Goal: Check status: Check status

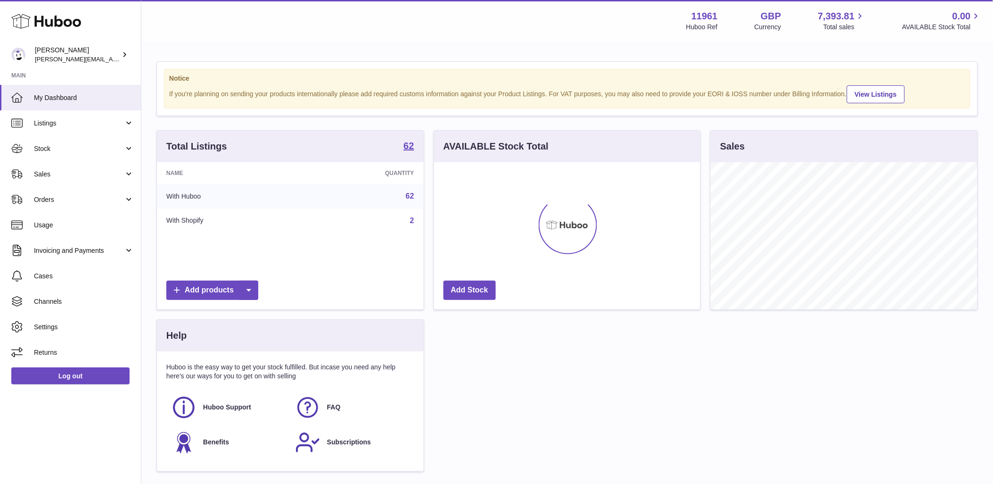
scroll to position [147, 266]
click at [106, 175] on span "Sales" at bounding box center [79, 174] width 90 height 9
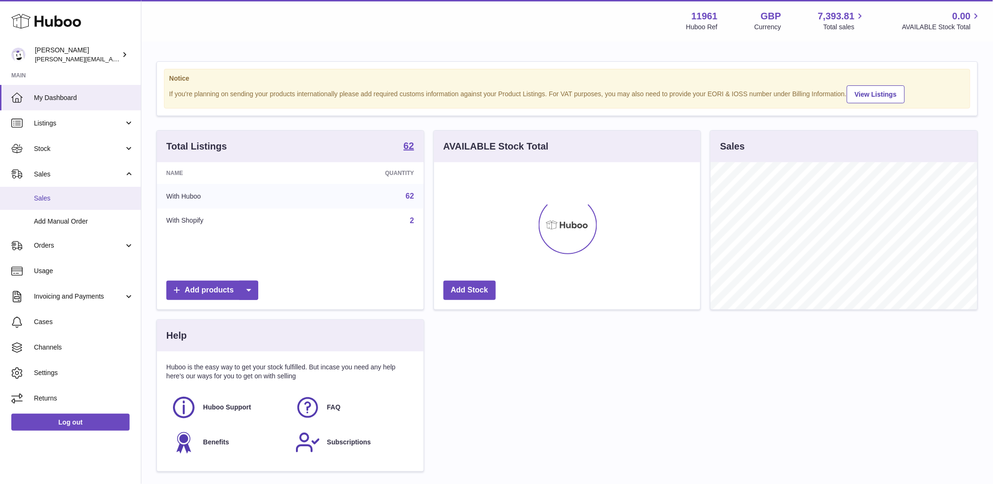
click at [68, 201] on span "Sales" at bounding box center [84, 198] width 100 height 9
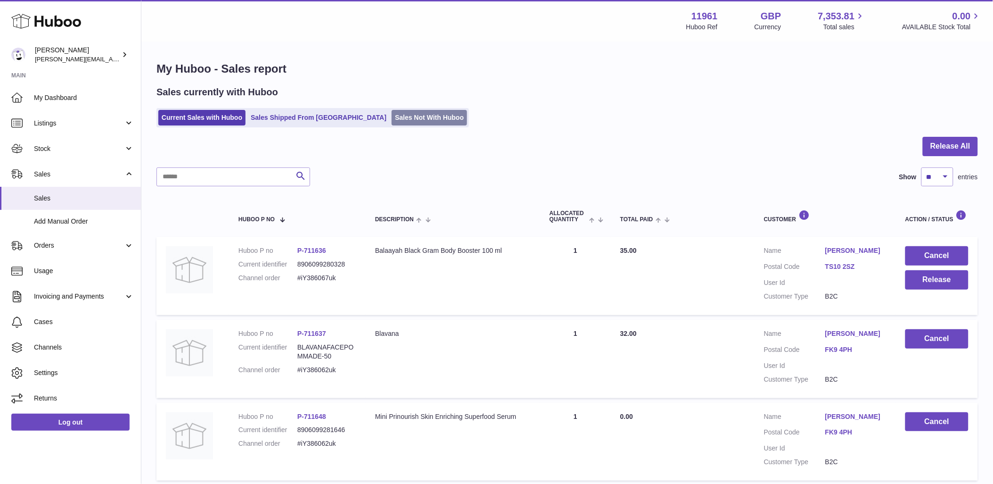
click at [412, 125] on link "Sales Not With Huboo" at bounding box center [429, 118] width 75 height 16
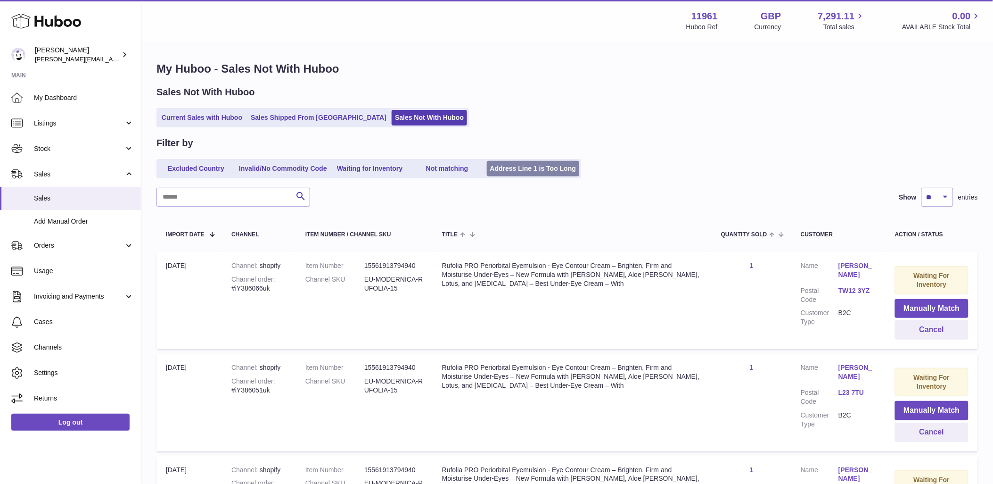
click at [519, 169] on link "Address Line 1 is Too Long" at bounding box center [533, 169] width 93 height 16
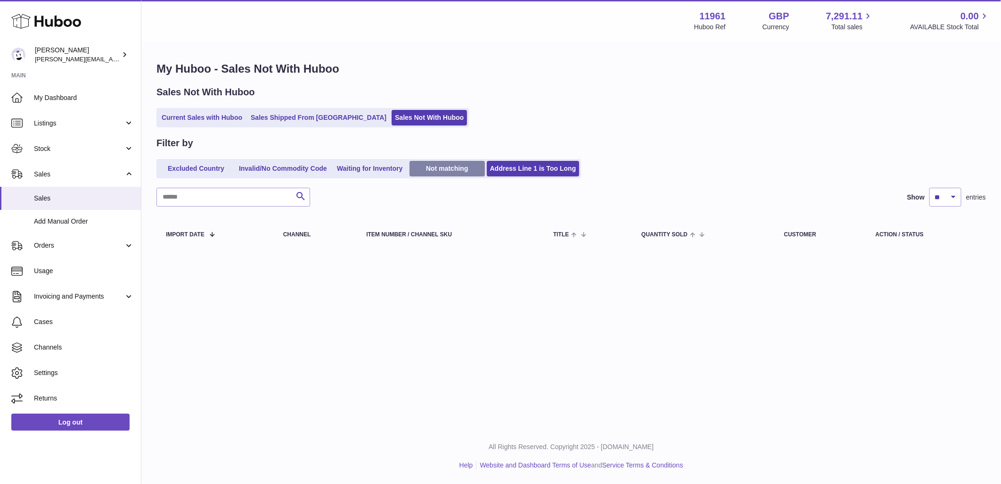
click at [455, 171] on link "Not matching" at bounding box center [447, 169] width 75 height 16
click at [380, 170] on link "Waiting for Inventory" at bounding box center [369, 169] width 75 height 16
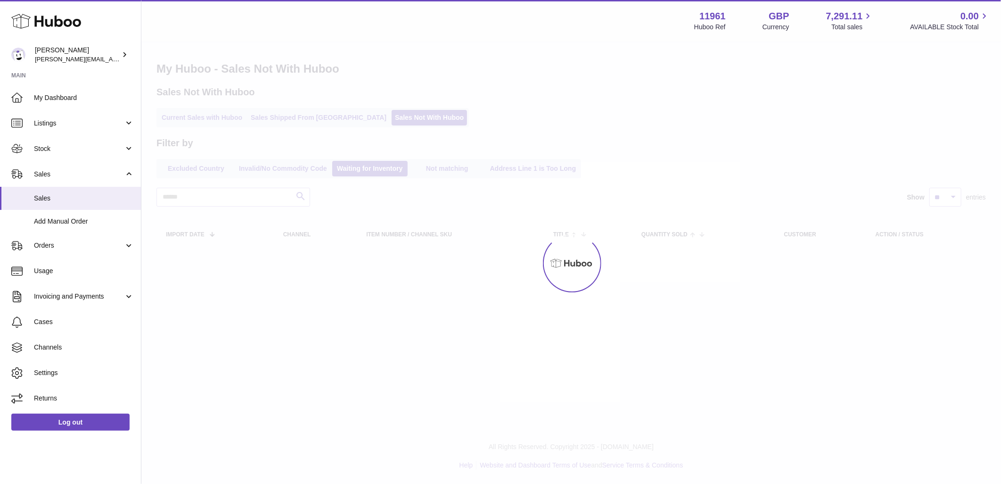
click at [293, 173] on div at bounding box center [571, 262] width 860 height 441
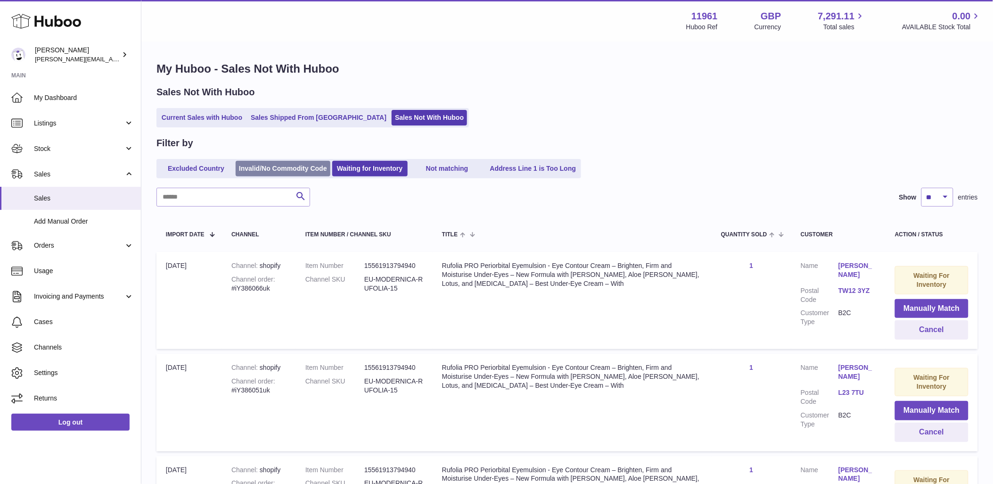
click at [256, 166] on link "Invalid/No Commodity Code" at bounding box center [283, 169] width 95 height 16
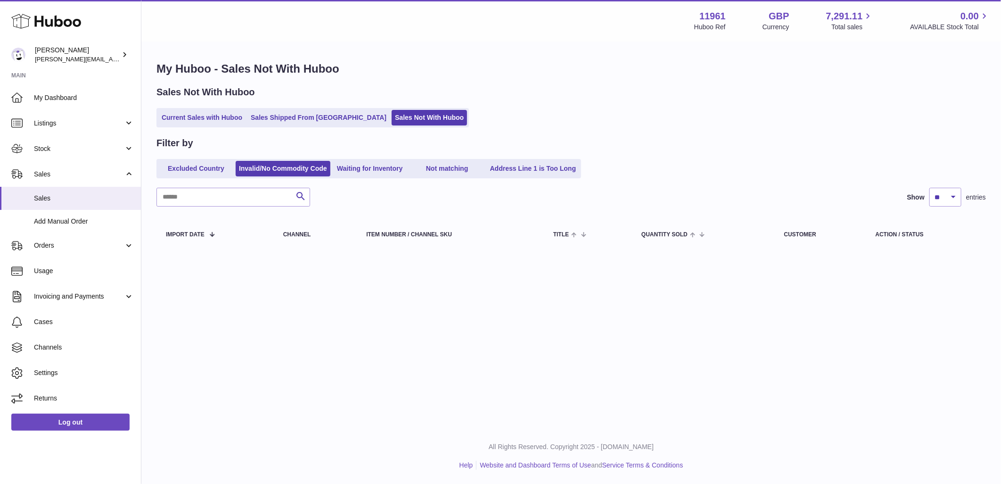
click at [197, 166] on link "Excluded Country" at bounding box center [195, 169] width 75 height 16
click at [367, 165] on link "Waiting for Inventory" at bounding box center [369, 169] width 75 height 16
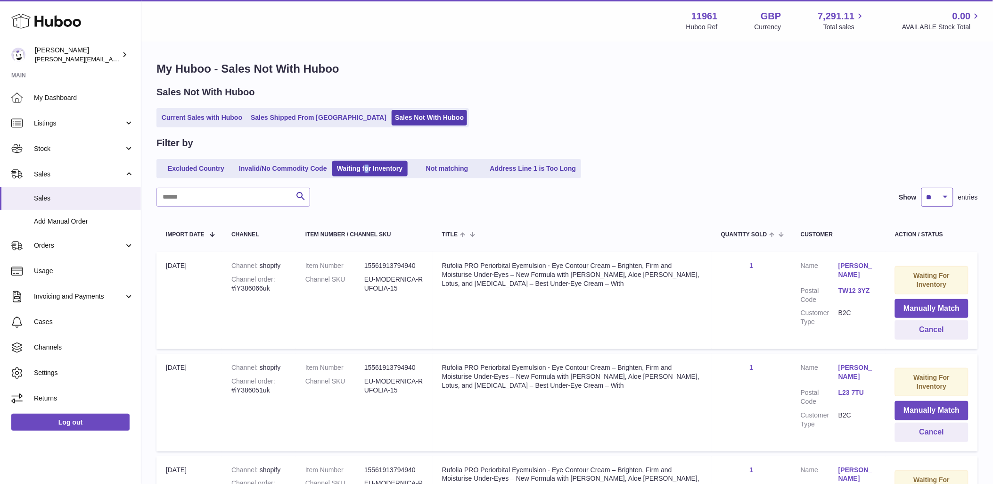
click at [940, 196] on select "** ** ** ***" at bounding box center [938, 197] width 32 height 19
select select "***"
click at [922, 188] on select "** ** ** ***" at bounding box center [938, 197] width 32 height 19
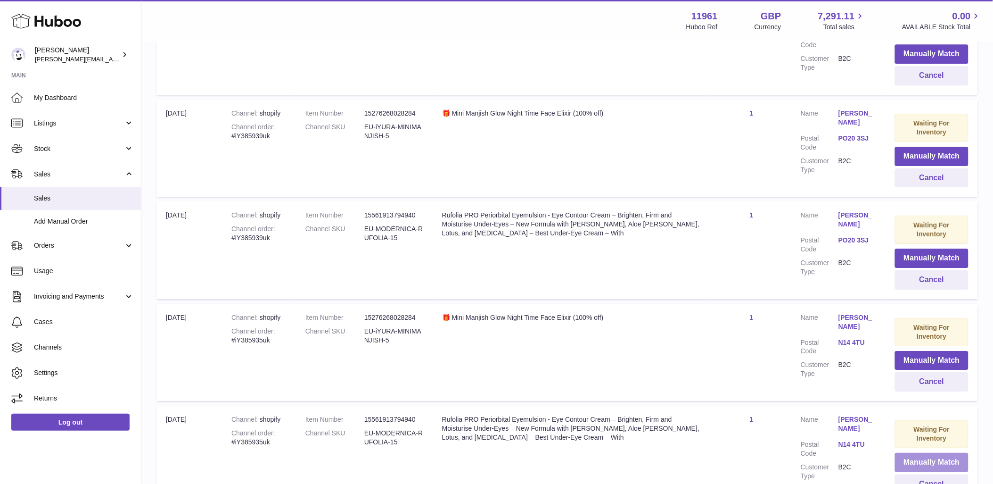
scroll to position [10077, 0]
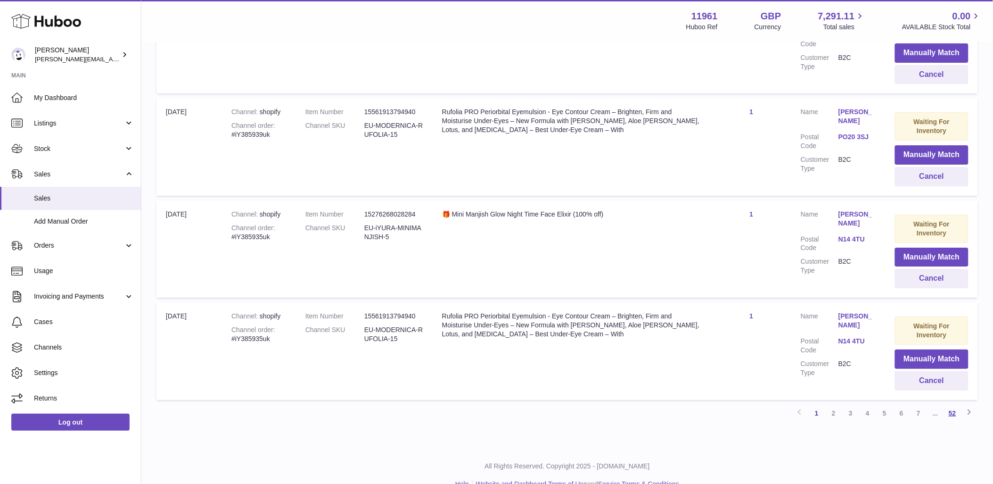
click at [951, 404] on link "52" at bounding box center [952, 412] width 17 height 17
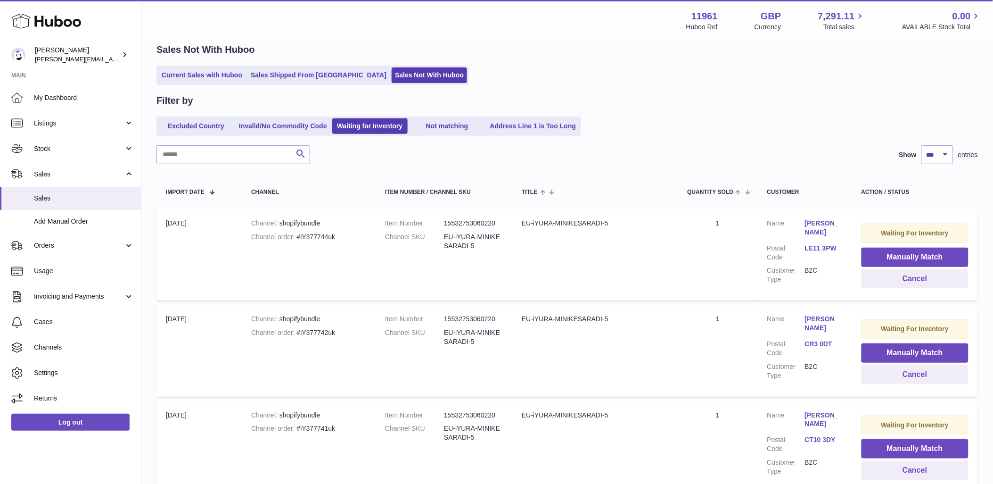
scroll to position [5998, 0]
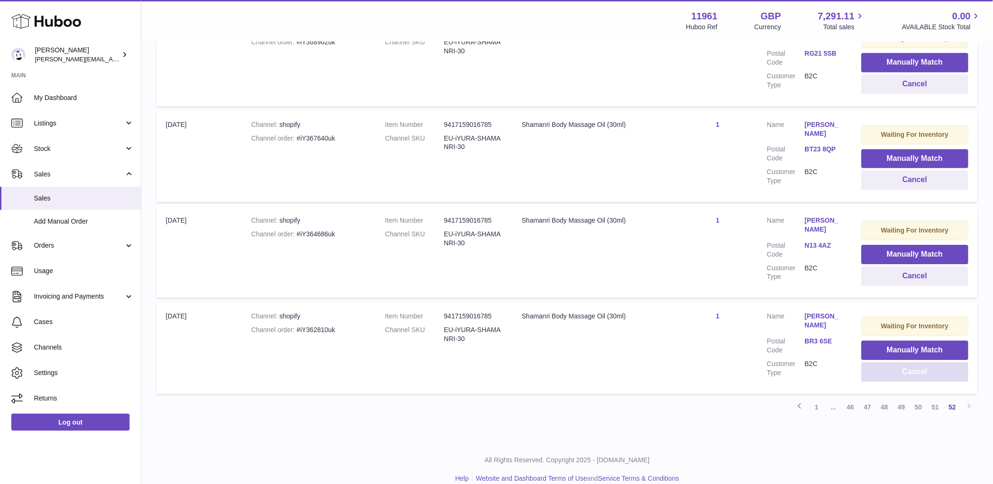
click at [903, 362] on button "Cancel" at bounding box center [915, 371] width 107 height 19
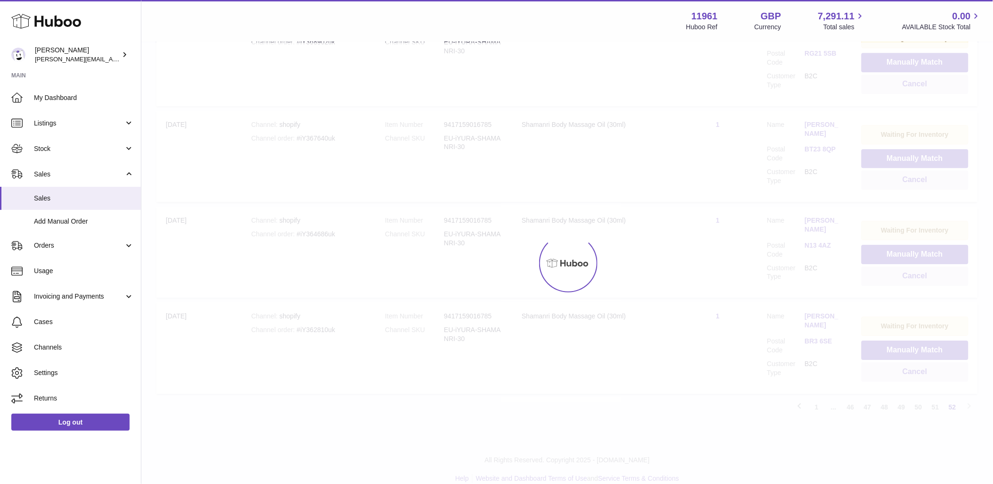
scroll to position [5901, 0]
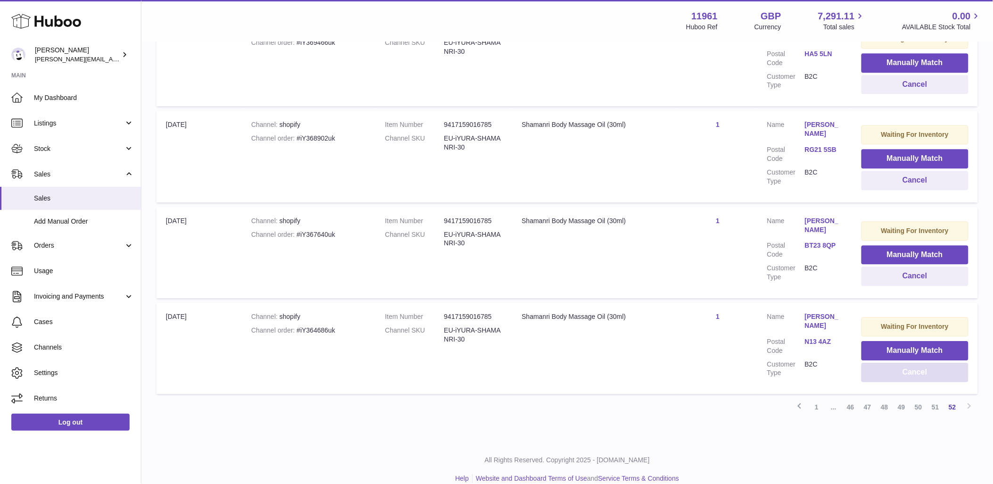
click at [907, 363] on button "Cancel" at bounding box center [915, 372] width 107 height 19
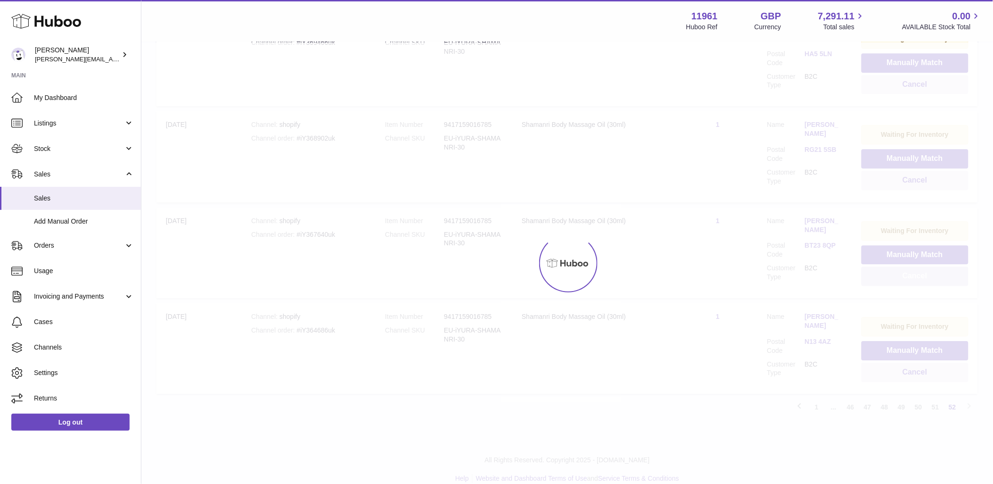
scroll to position [5806, 0]
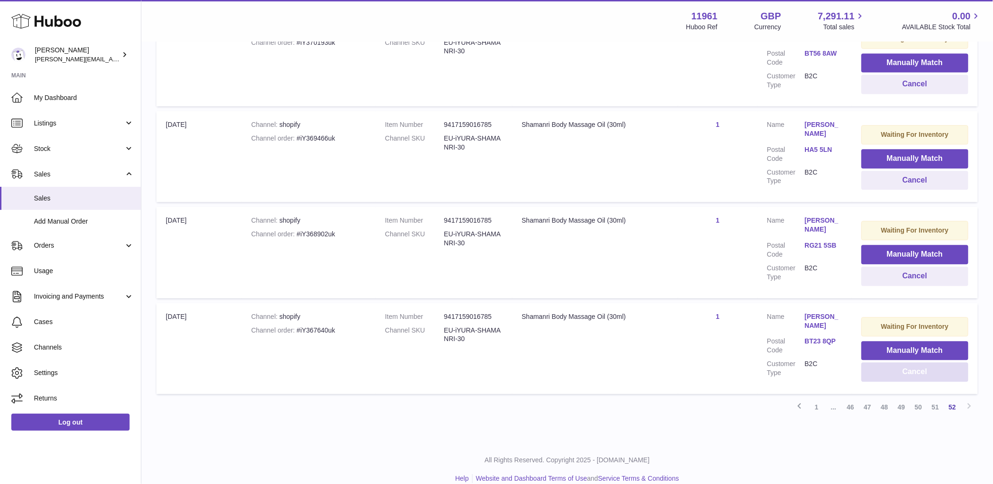
click at [910, 362] on button "Cancel" at bounding box center [915, 371] width 107 height 19
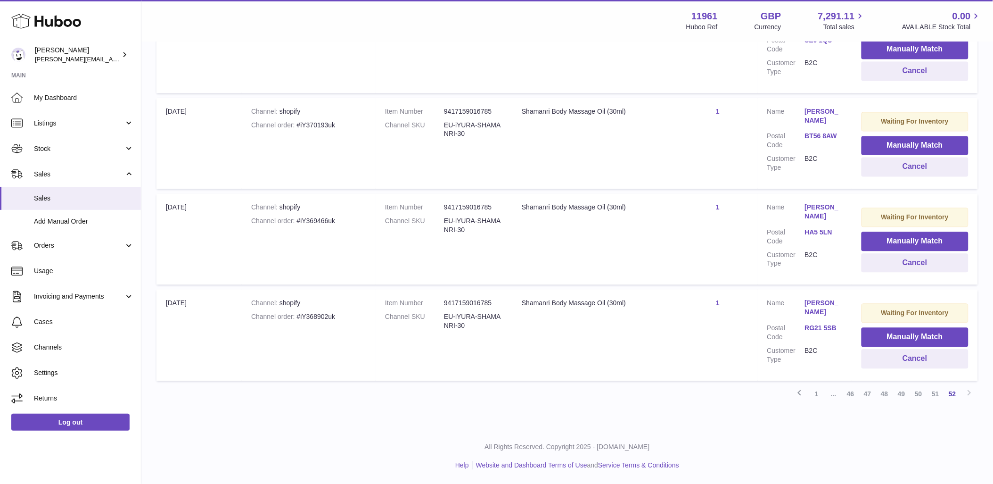
scroll to position [5710, 0]
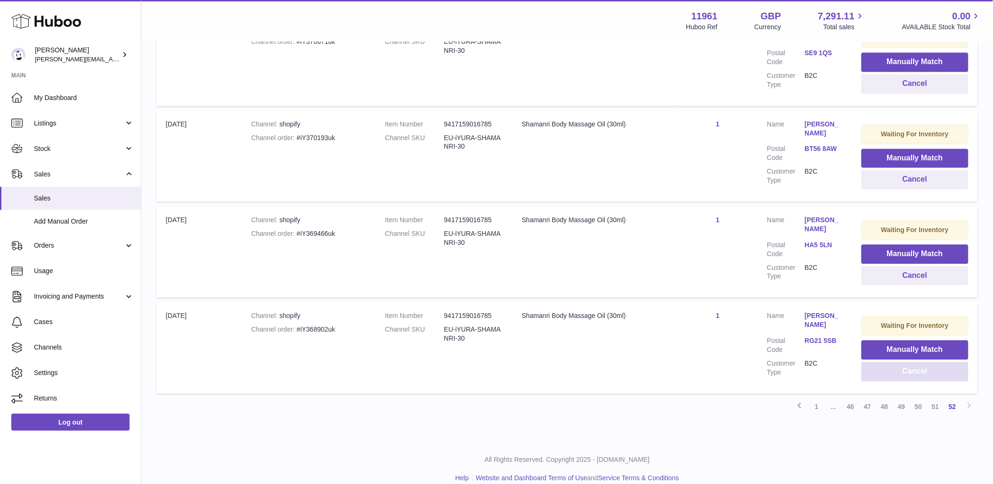
click at [910, 362] on button "Cancel" at bounding box center [915, 371] width 107 height 19
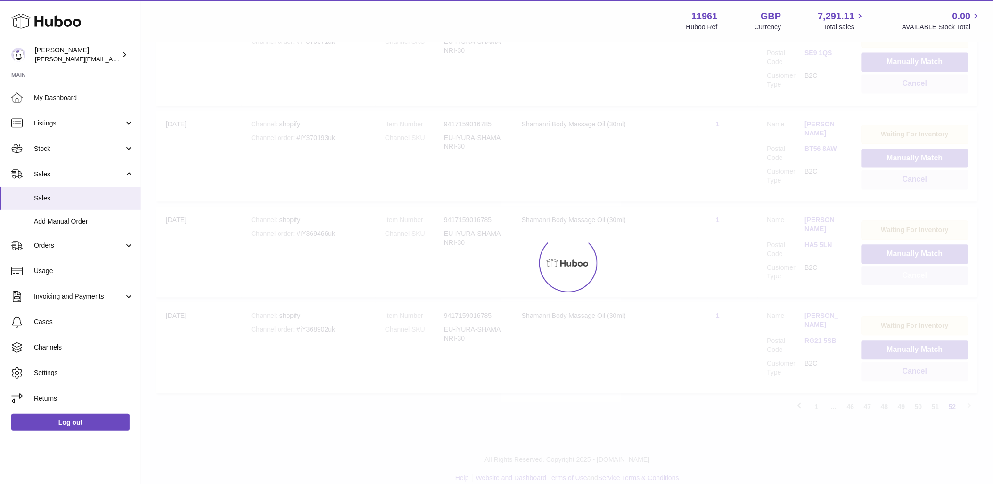
click at [910, 286] on button "Cancel" at bounding box center [915, 275] width 107 height 19
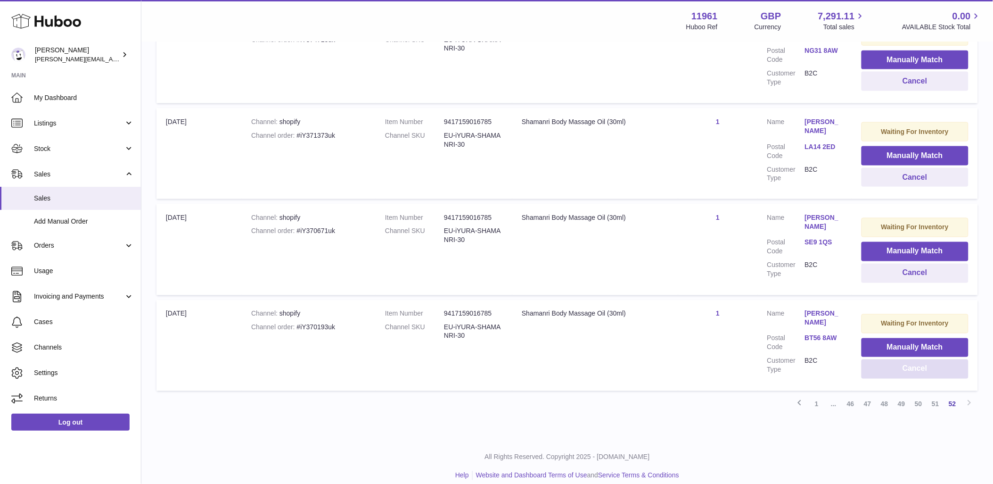
click at [910, 362] on button "Cancel" at bounding box center [915, 368] width 107 height 19
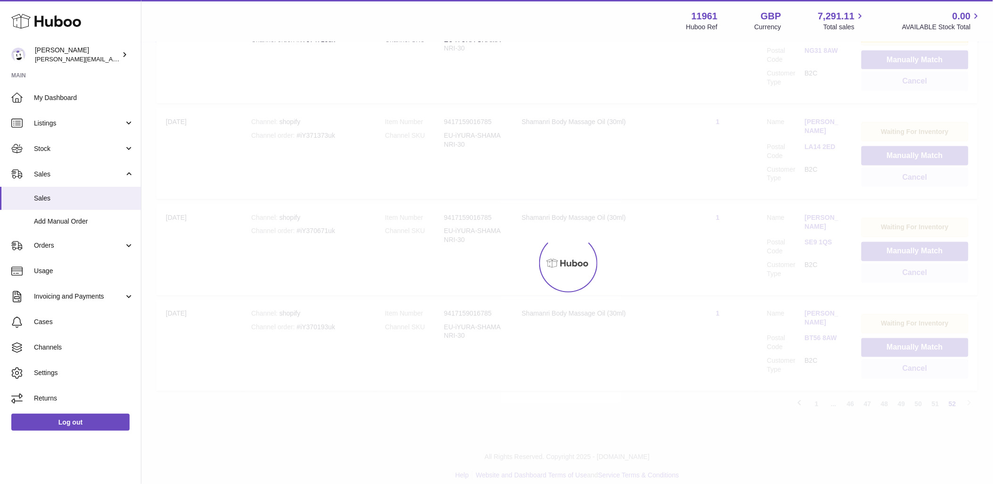
scroll to position [5425, 0]
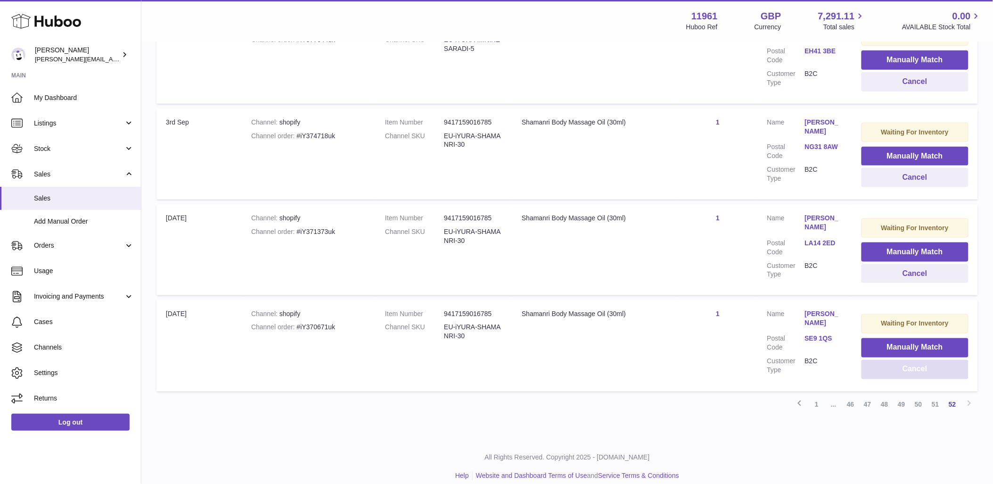
click at [910, 362] on button "Cancel" at bounding box center [915, 369] width 107 height 19
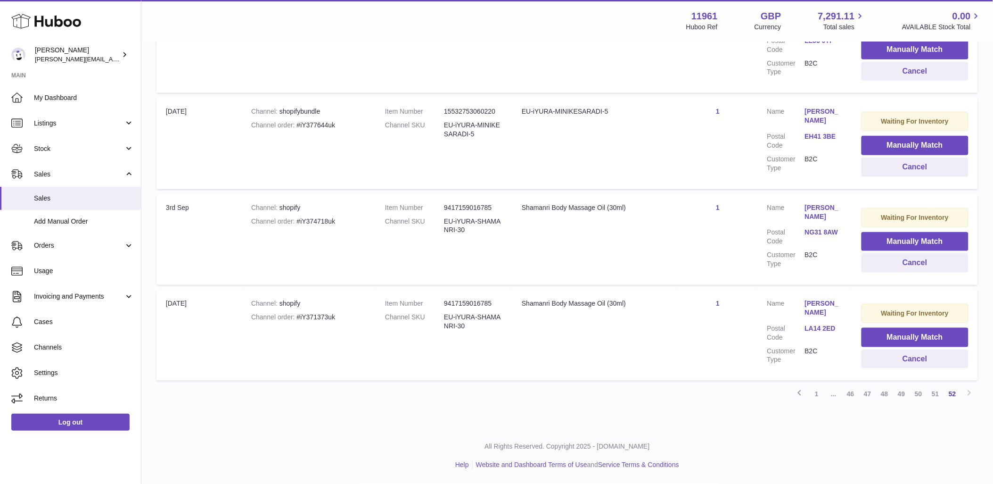
scroll to position [5329, 0]
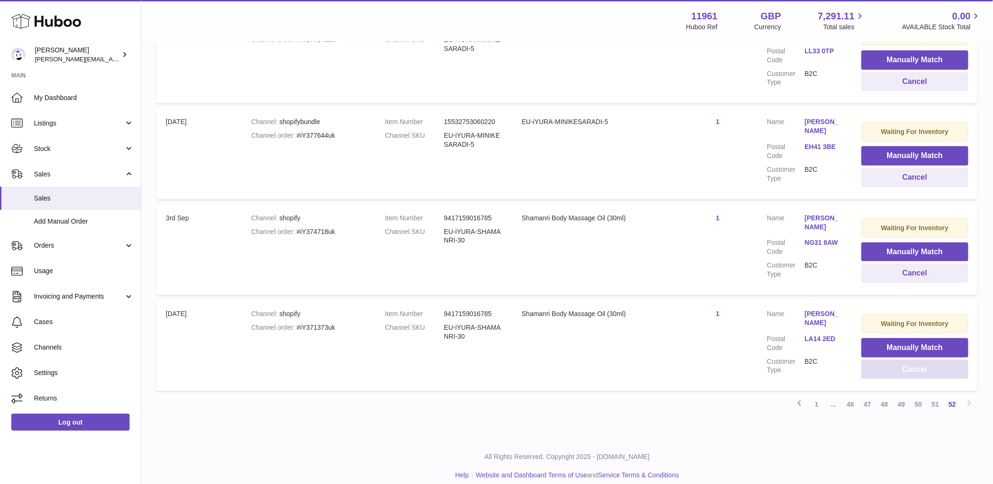
click at [910, 362] on button "Cancel" at bounding box center [915, 369] width 107 height 19
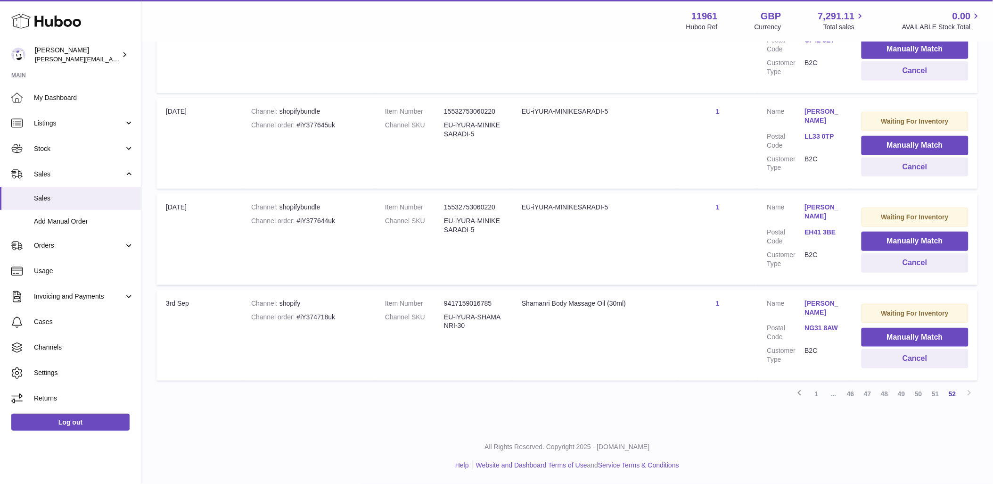
scroll to position [5233, 0]
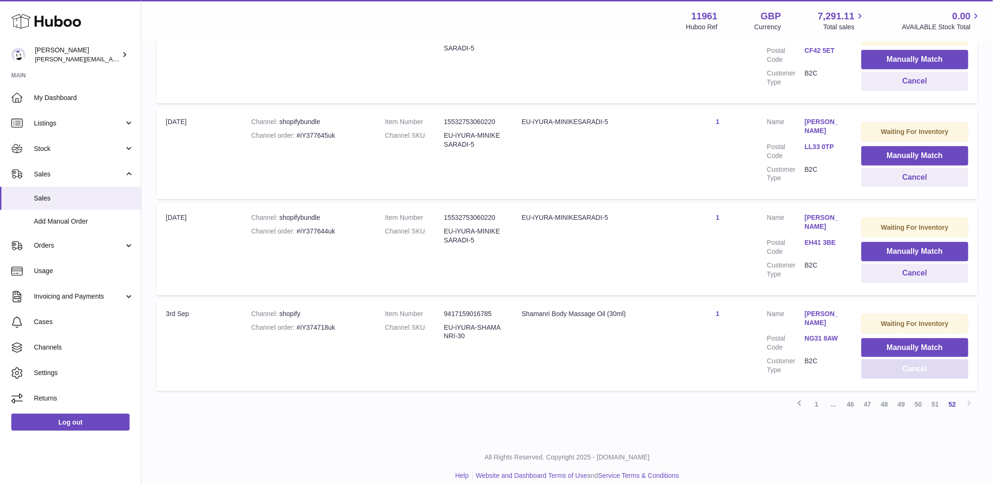
click at [910, 362] on button "Cancel" at bounding box center [915, 368] width 107 height 19
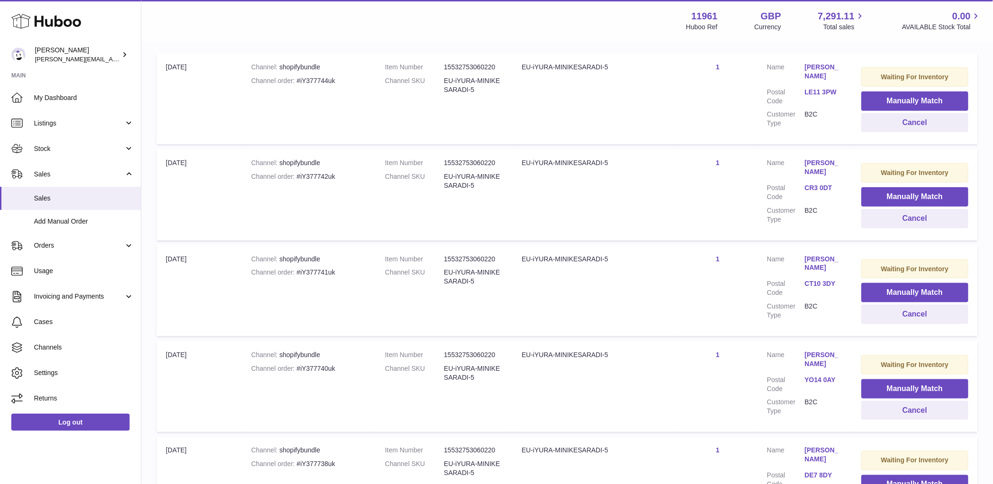
scroll to position [0, 0]
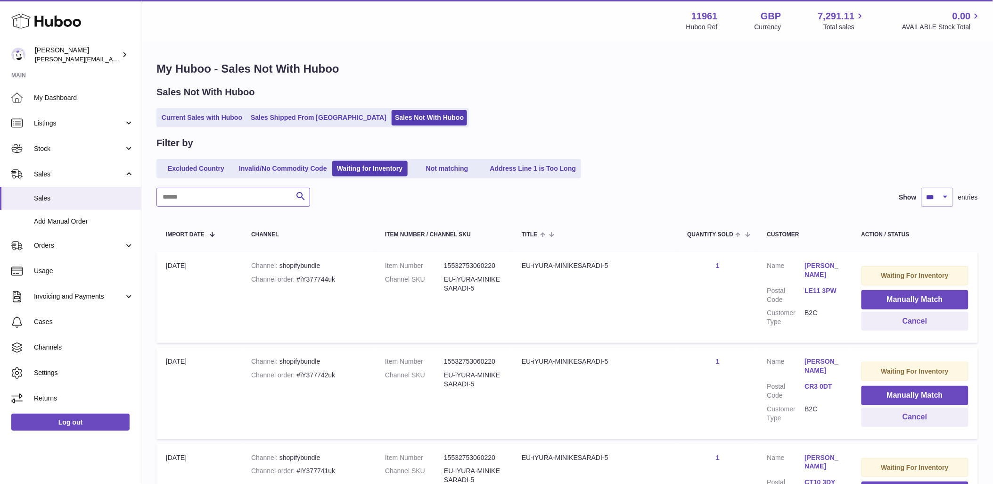
click at [239, 195] on input "text" at bounding box center [234, 197] width 154 height 19
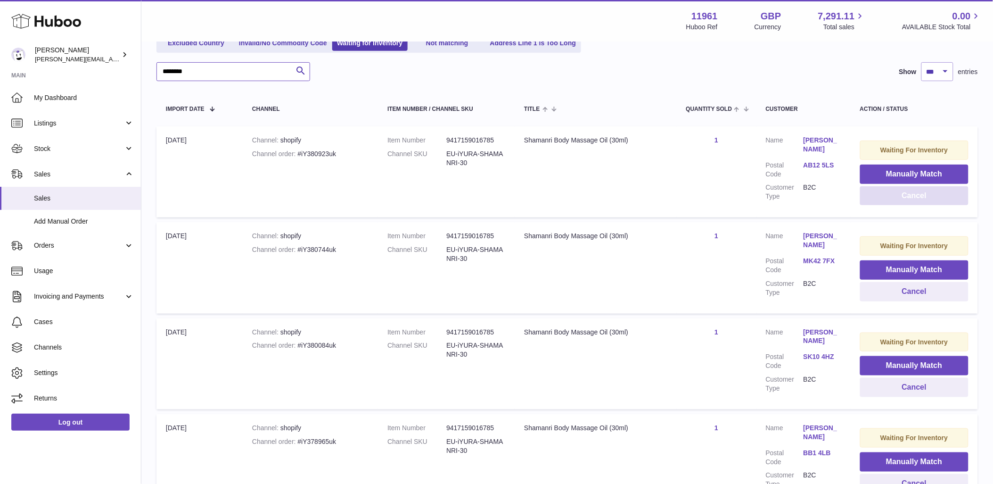
type input "********"
click at [914, 195] on button "Cancel" at bounding box center [914, 195] width 108 height 19
click at [923, 196] on button "Cancel" at bounding box center [914, 195] width 108 height 19
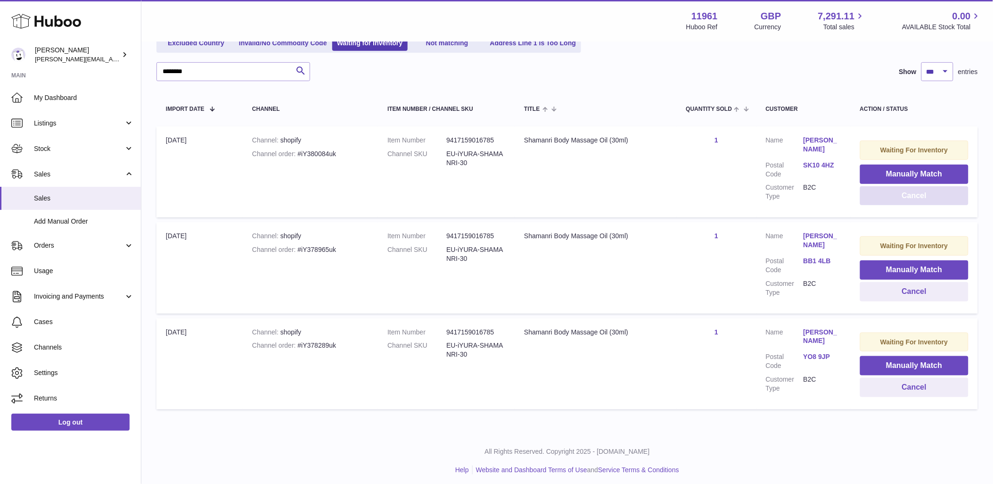
click at [923, 196] on button "Cancel" at bounding box center [914, 195] width 108 height 19
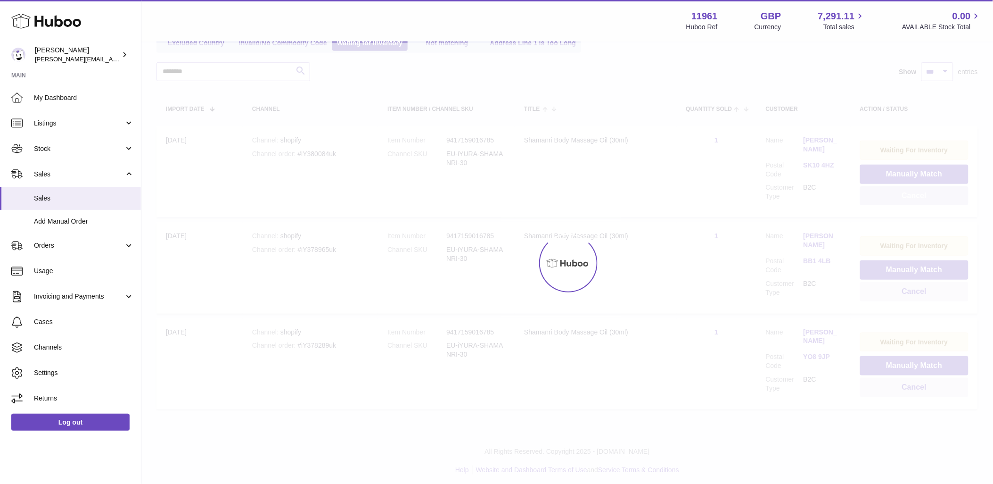
scroll to position [33, 0]
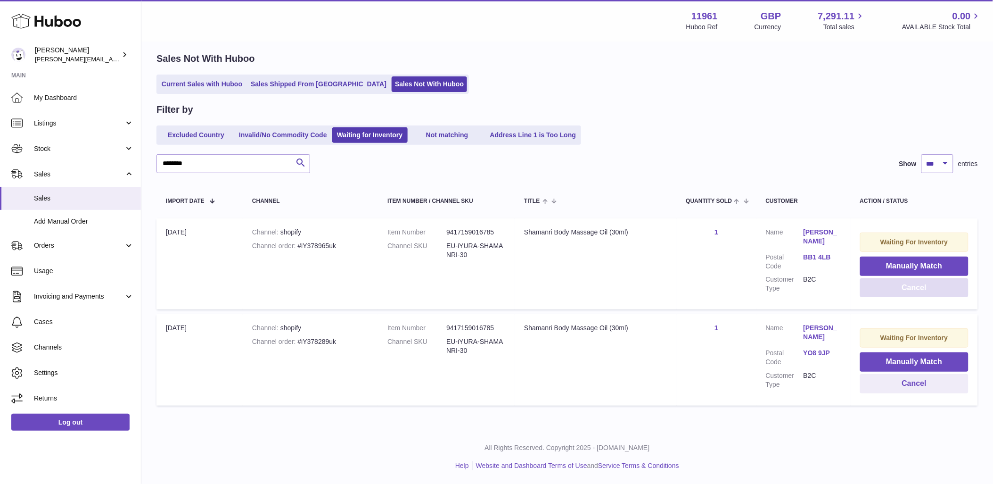
click at [916, 290] on button "Cancel" at bounding box center [914, 287] width 108 height 19
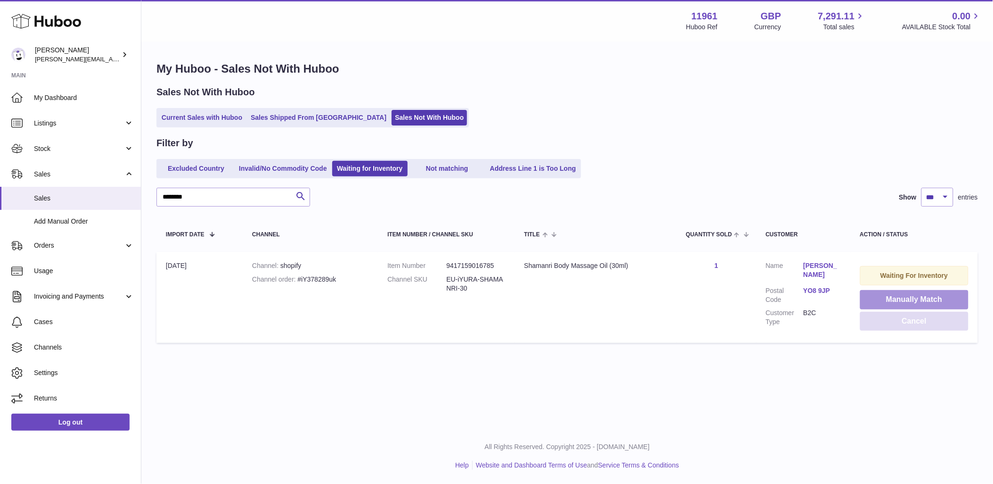
scroll to position [0, 0]
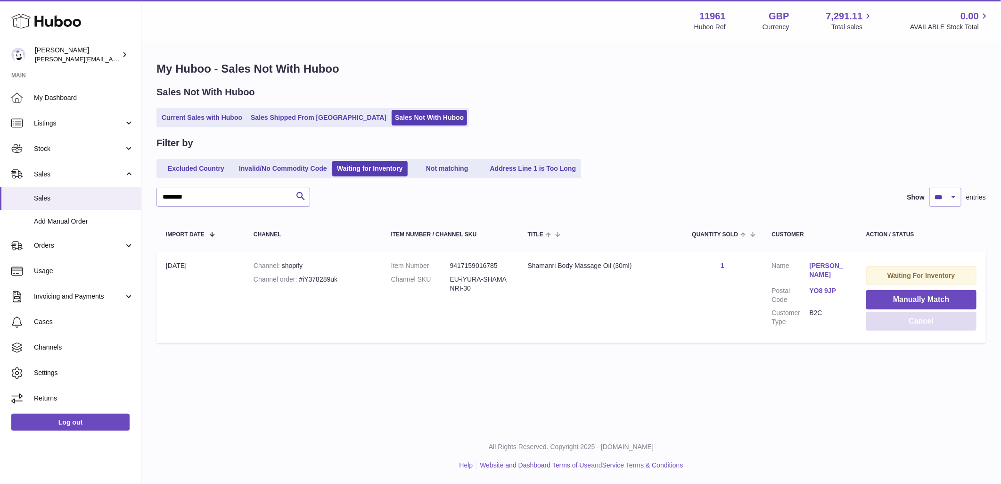
click at [913, 320] on button "Cancel" at bounding box center [922, 321] width 110 height 19
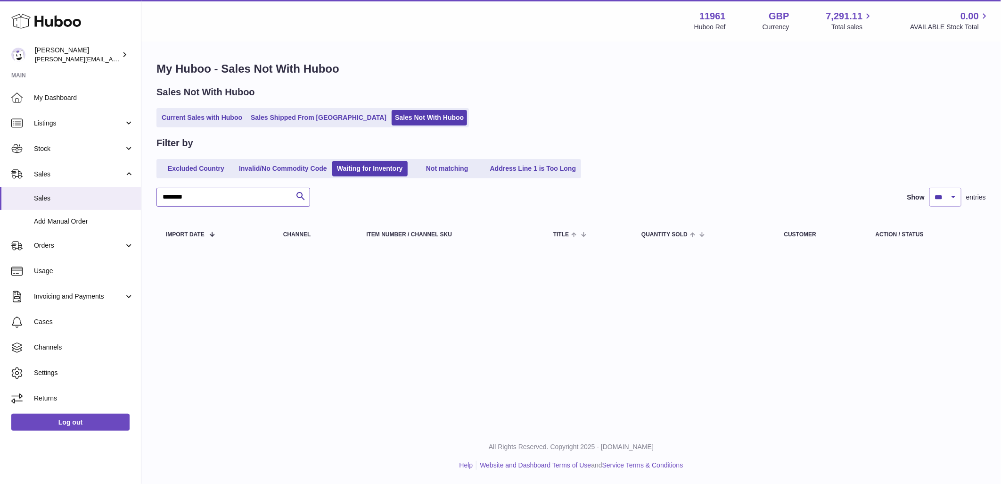
click at [183, 193] on input "********" at bounding box center [234, 197] width 154 height 19
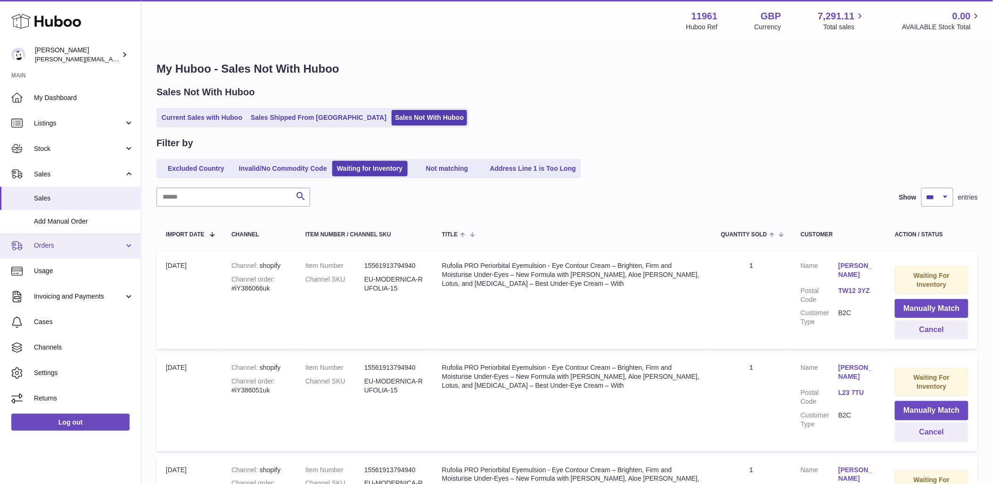
click at [127, 248] on link "Orders" at bounding box center [70, 245] width 141 height 25
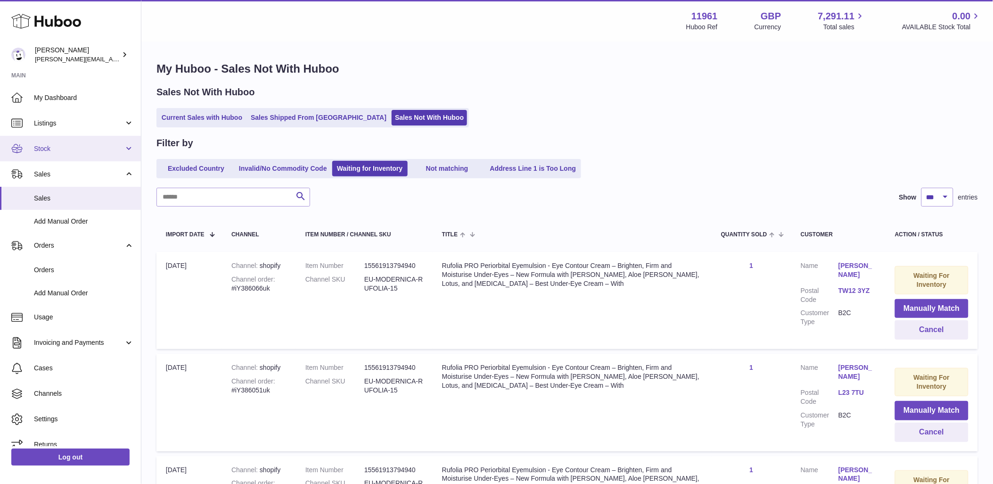
click at [124, 147] on link "Stock" at bounding box center [70, 148] width 141 height 25
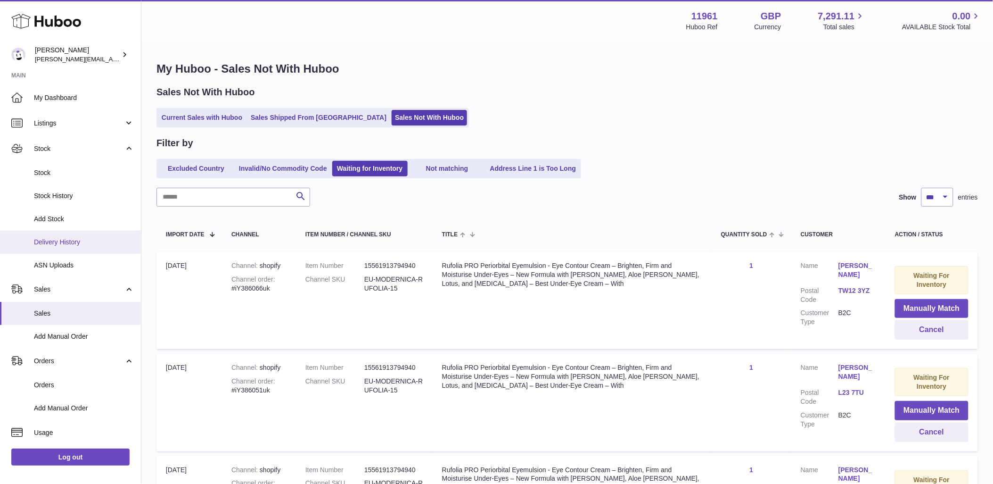
click at [60, 241] on span "Delivery History" at bounding box center [84, 242] width 100 height 9
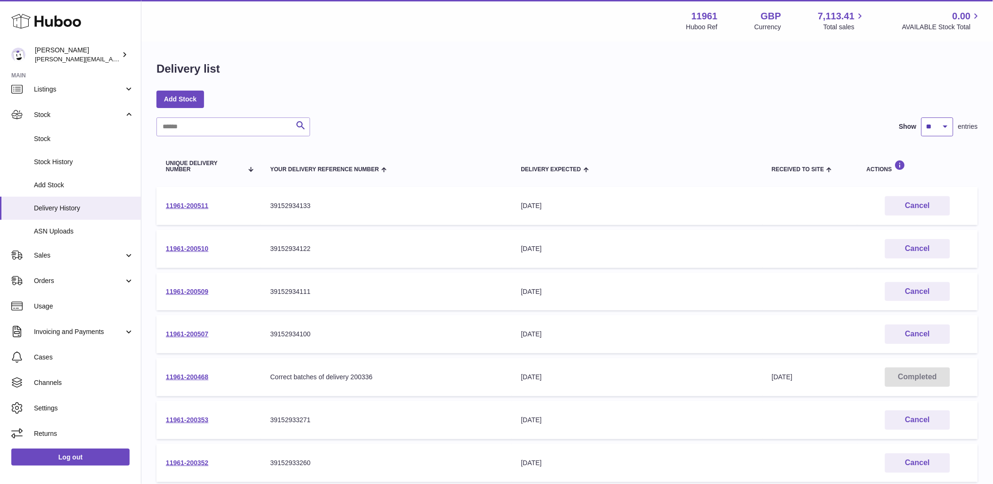
click at [947, 121] on select "** ** ** ***" at bounding box center [938, 126] width 32 height 19
select select "**"
click at [922, 117] on select "** ** ** ***" at bounding box center [938, 126] width 32 height 19
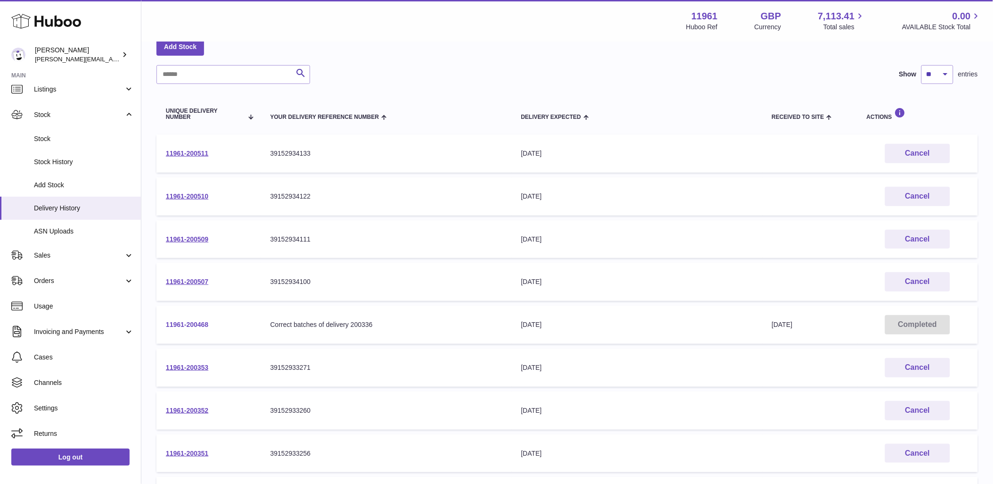
click at [194, 323] on link "11961-200468" at bounding box center [187, 325] width 42 height 8
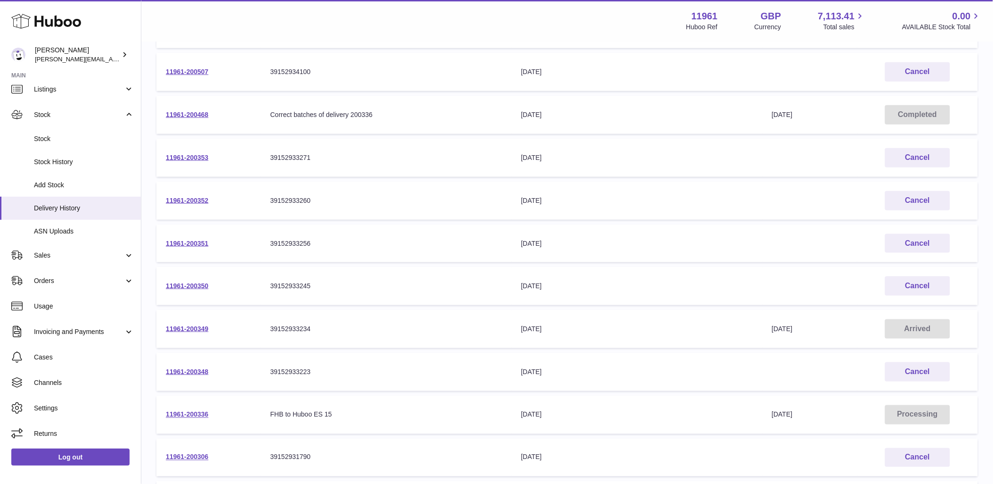
scroll to position [314, 0]
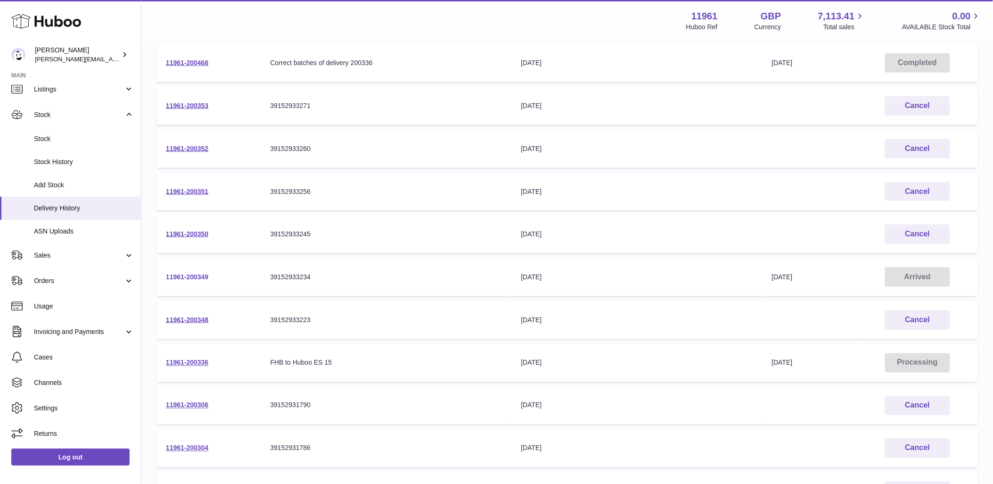
click at [190, 277] on link "11961-200349" at bounding box center [187, 277] width 42 height 8
click at [194, 361] on link "11961-200336" at bounding box center [187, 363] width 42 height 8
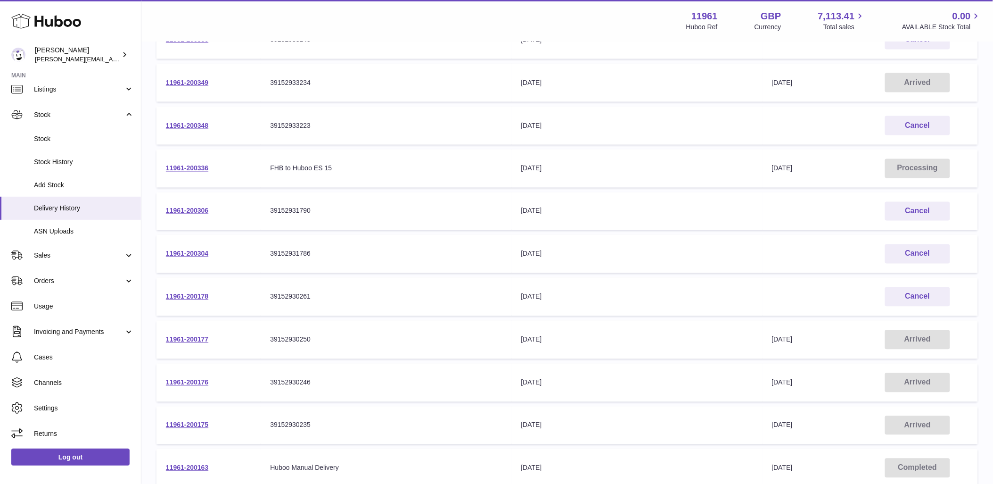
scroll to position [524, 0]
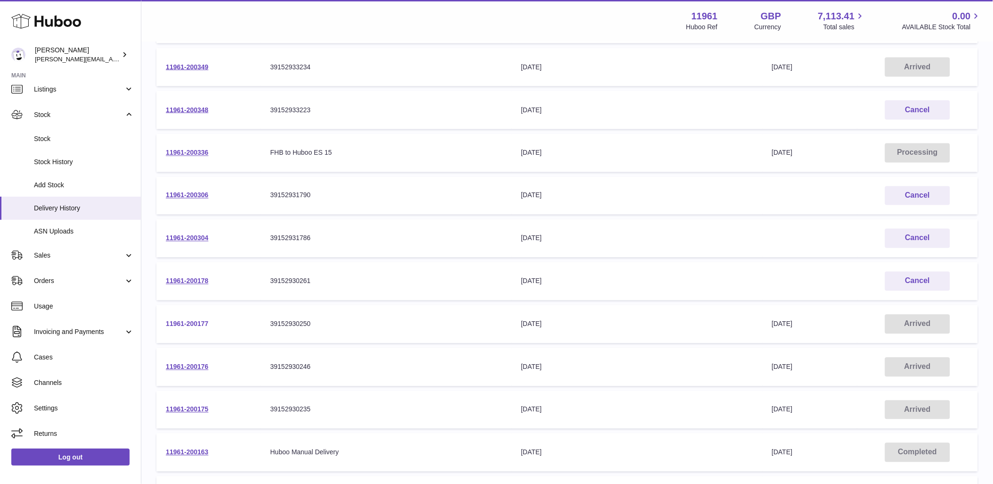
click at [181, 322] on link "11961-200177" at bounding box center [187, 324] width 42 height 8
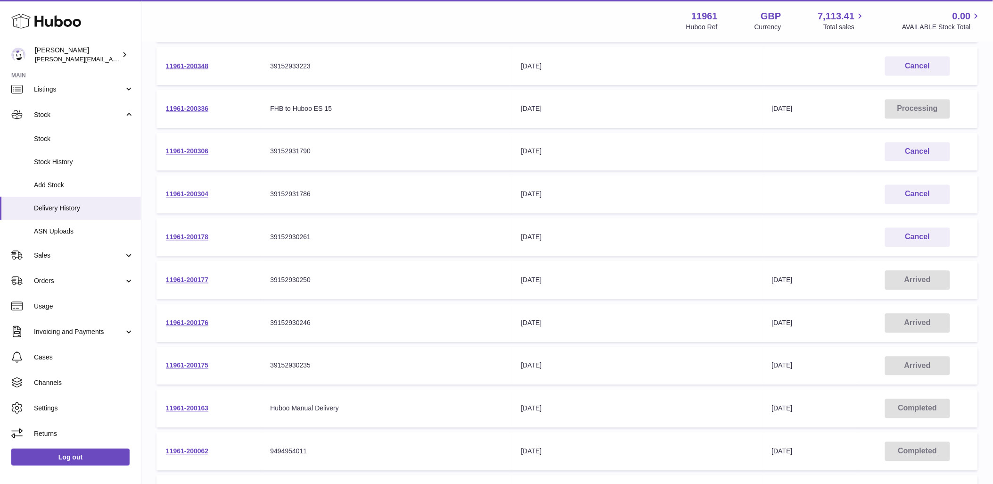
scroll to position [628, 0]
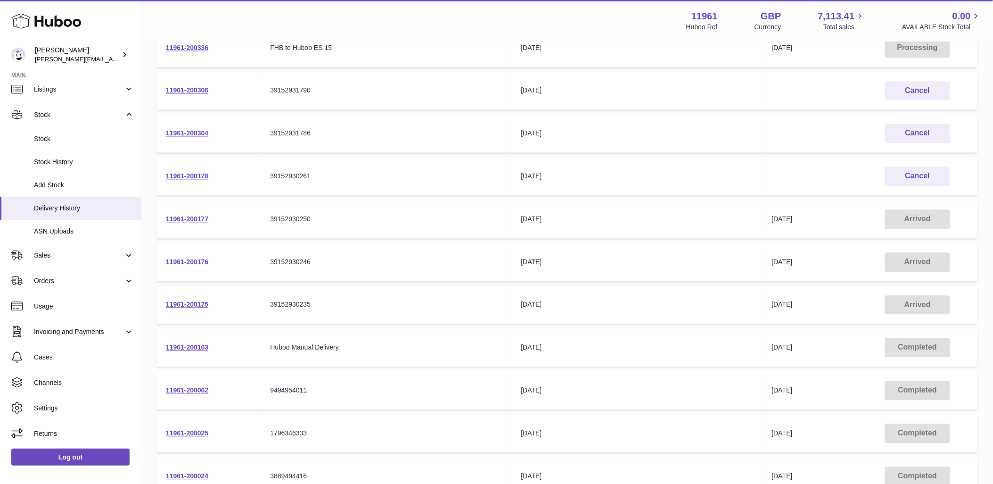
click at [191, 262] on link "11961-200176" at bounding box center [187, 262] width 42 height 8
click at [198, 305] on link "11961-200175" at bounding box center [187, 305] width 42 height 8
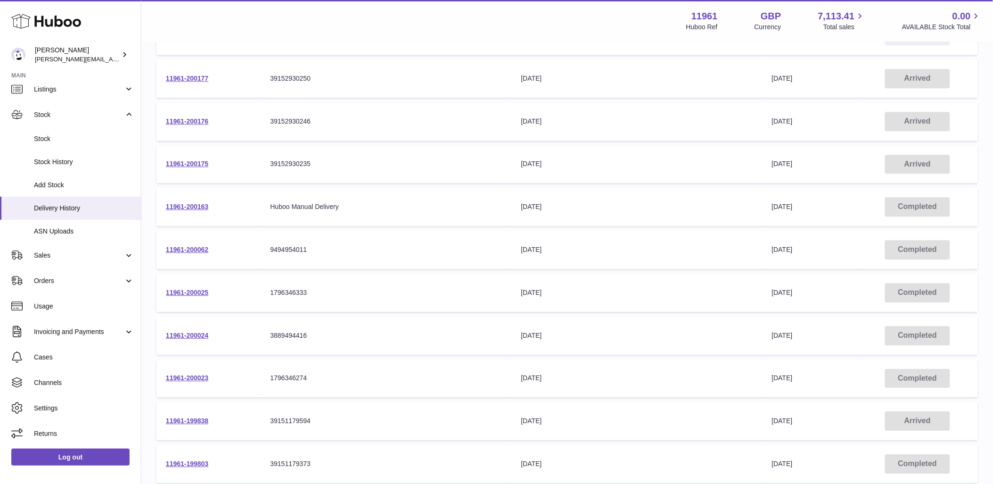
scroll to position [871, 0]
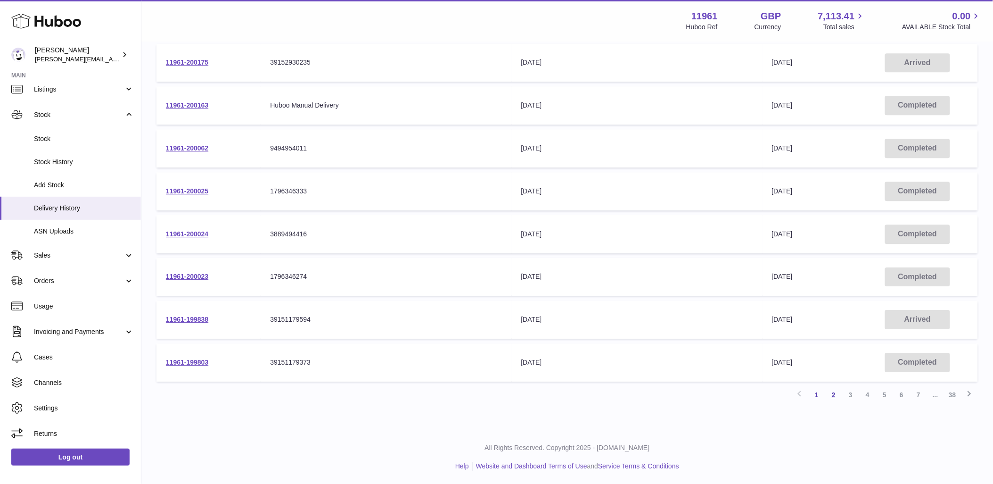
click at [829, 393] on link "2" at bounding box center [833, 394] width 17 height 17
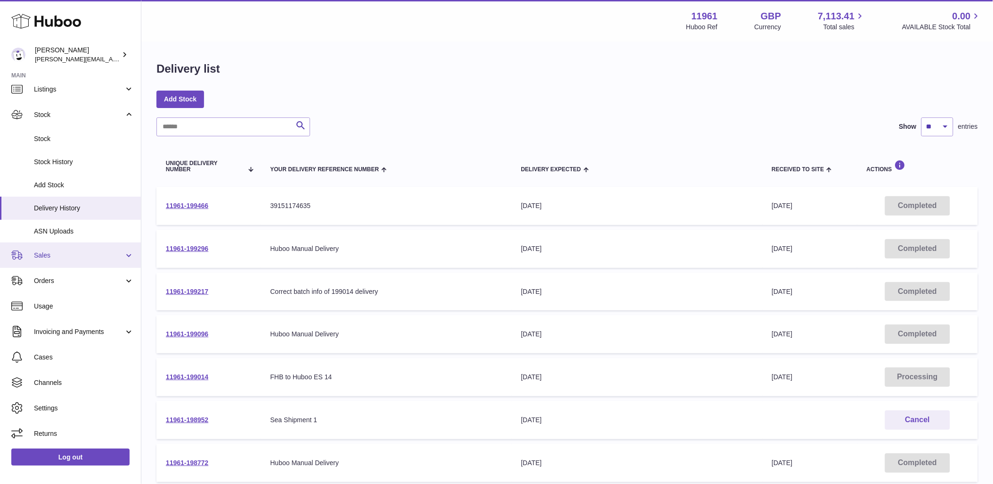
click at [123, 257] on link "Sales" at bounding box center [70, 254] width 141 height 25
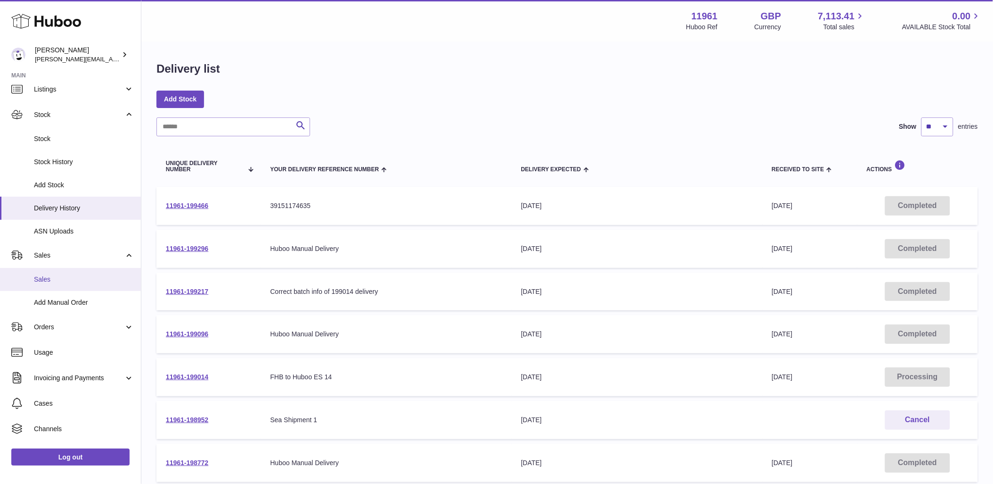
click at [63, 279] on span "Sales" at bounding box center [84, 279] width 100 height 9
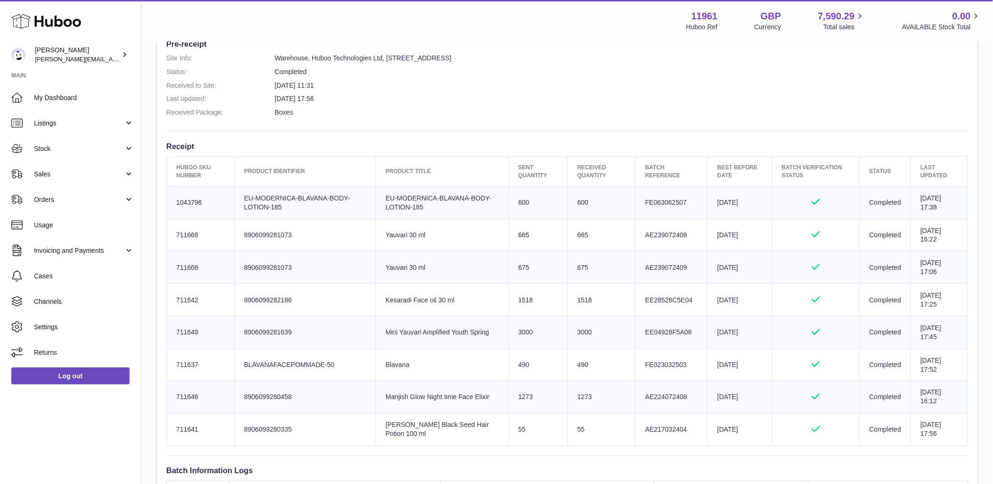
scroll to position [262, 0]
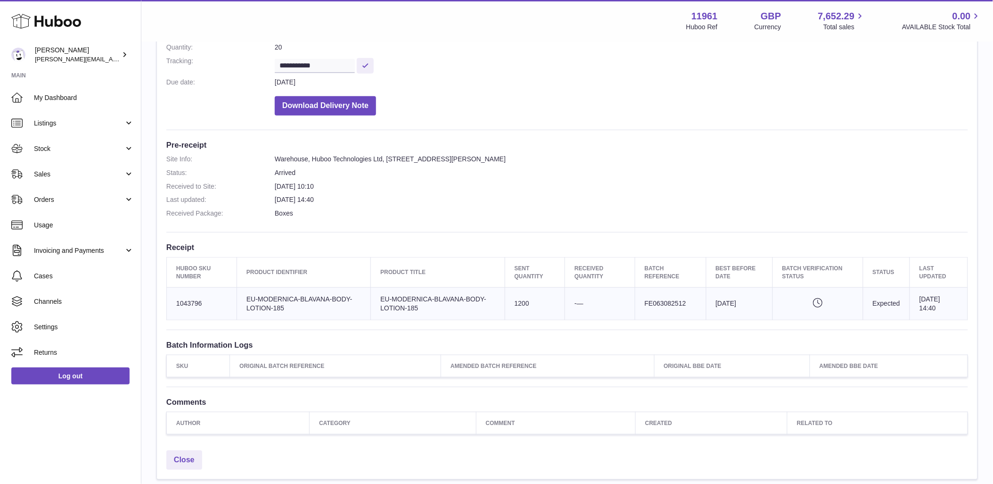
scroll to position [157, 0]
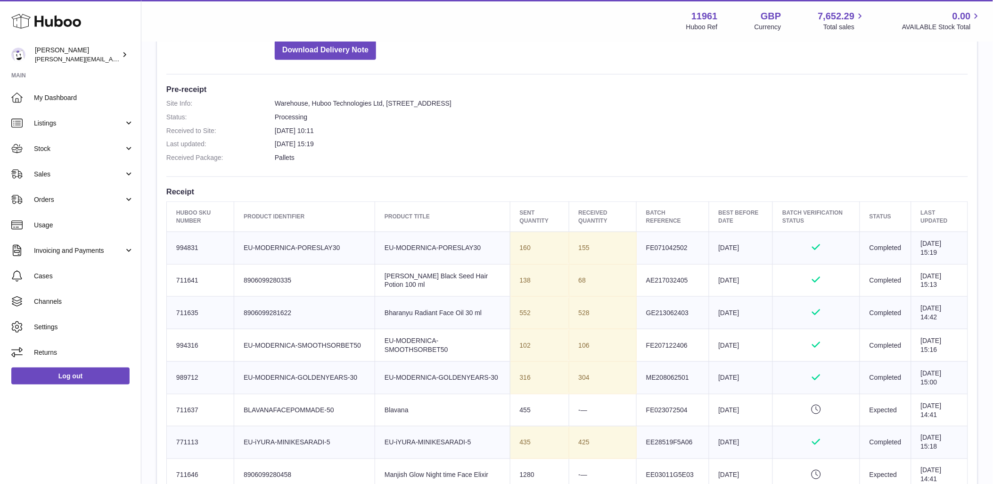
scroll to position [209, 0]
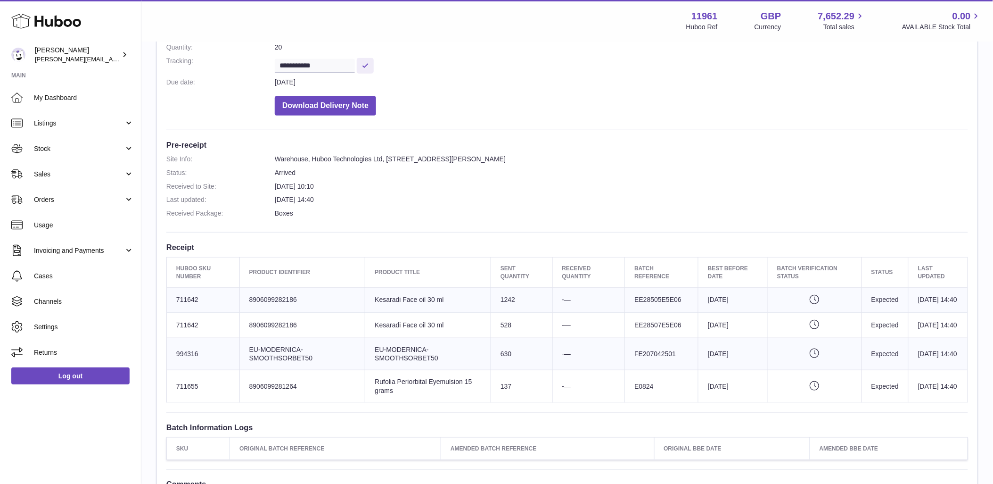
scroll to position [157, 0]
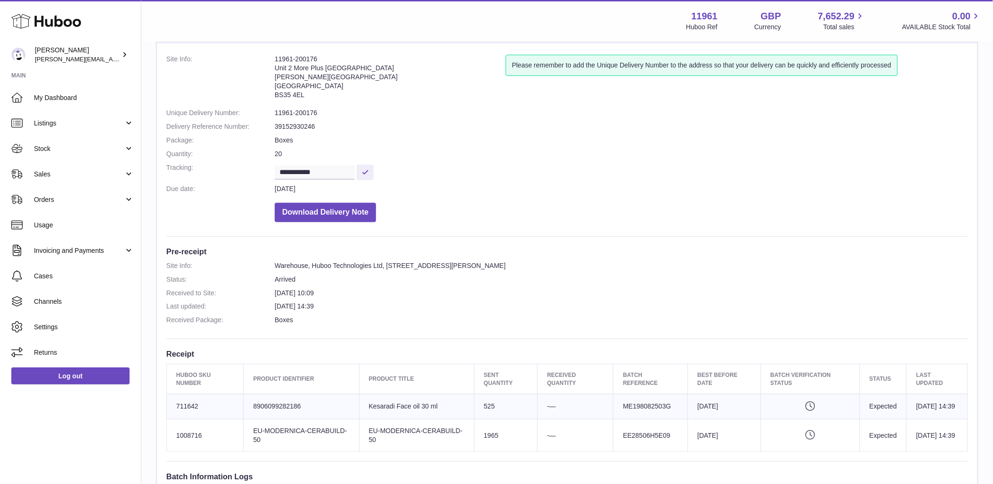
scroll to position [157, 0]
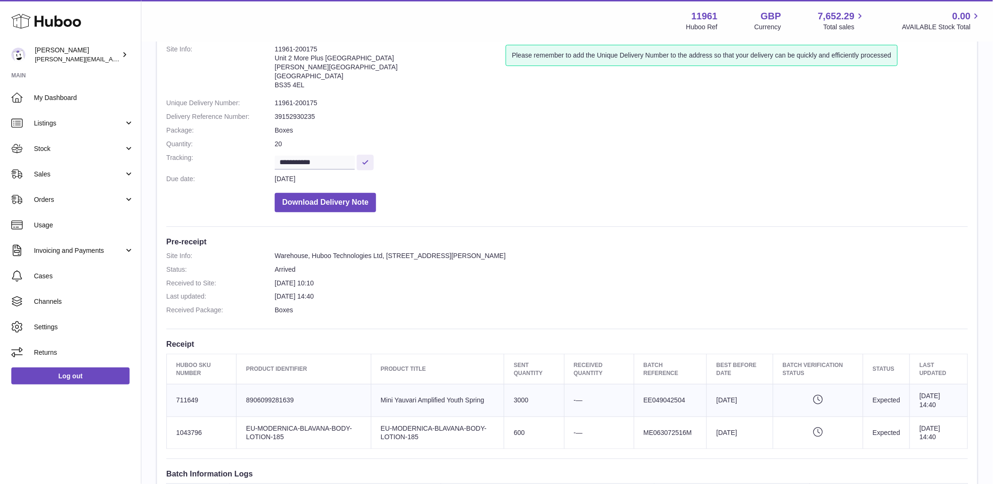
scroll to position [258, 0]
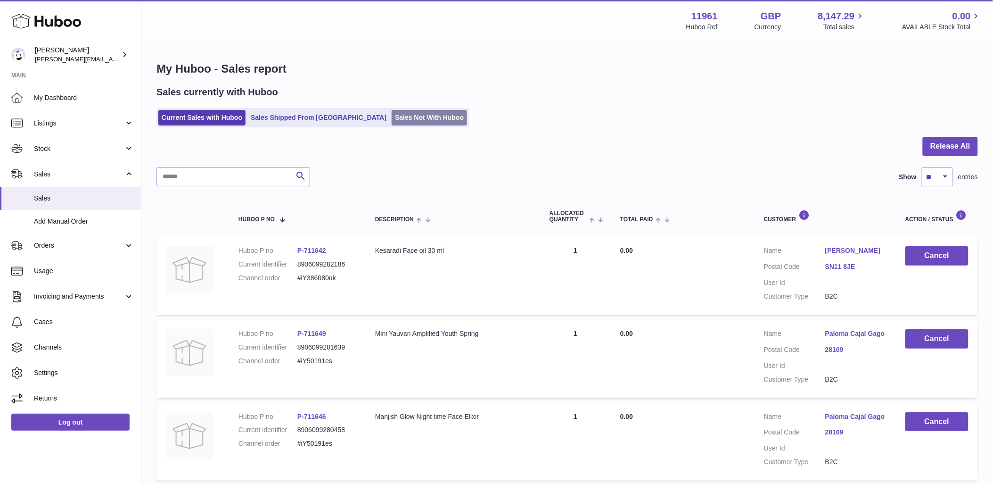
click at [392, 112] on link "Sales Not With Huboo" at bounding box center [429, 118] width 75 height 16
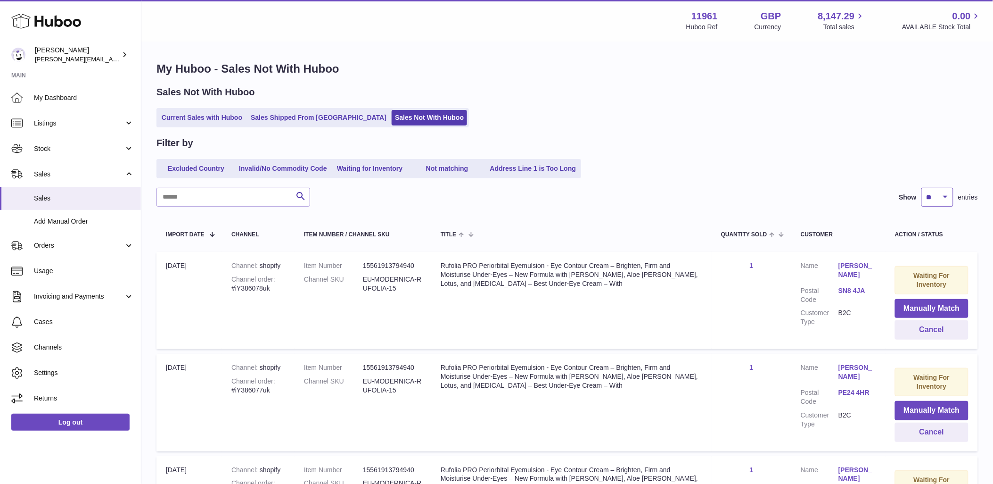
click at [949, 190] on select "** ** ** ***" at bounding box center [938, 197] width 32 height 19
select select "***"
click at [922, 188] on select "** ** ** ***" at bounding box center [938, 197] width 32 height 19
click at [55, 117] on link "Listings" at bounding box center [70, 122] width 141 height 25
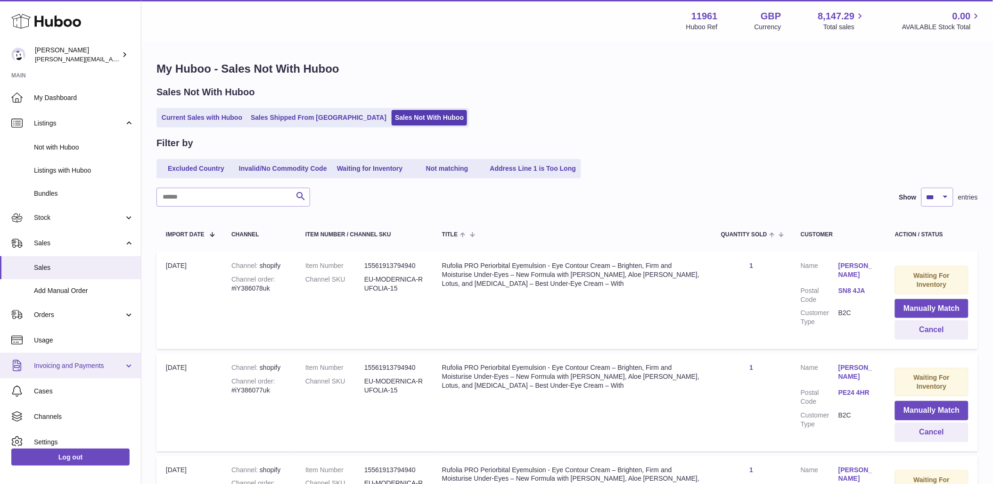
scroll to position [34, 0]
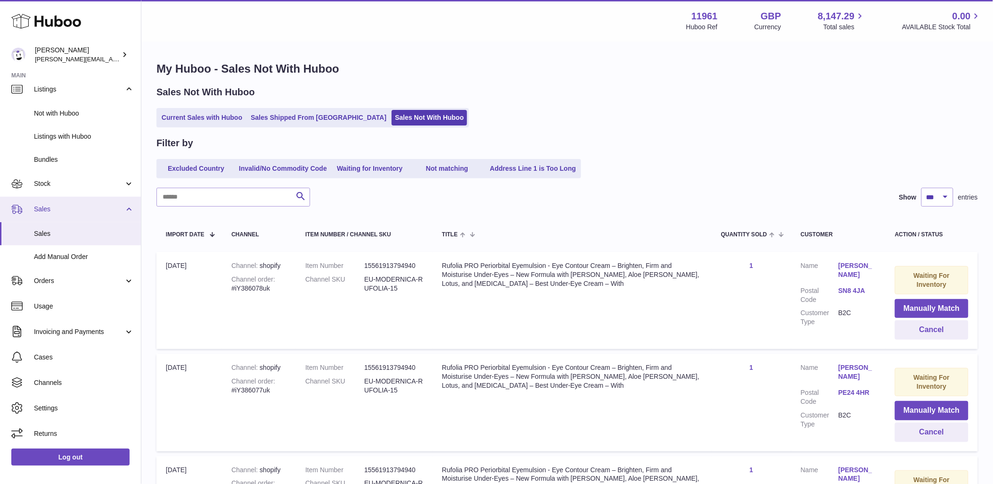
click at [122, 203] on link "Sales" at bounding box center [70, 209] width 141 height 25
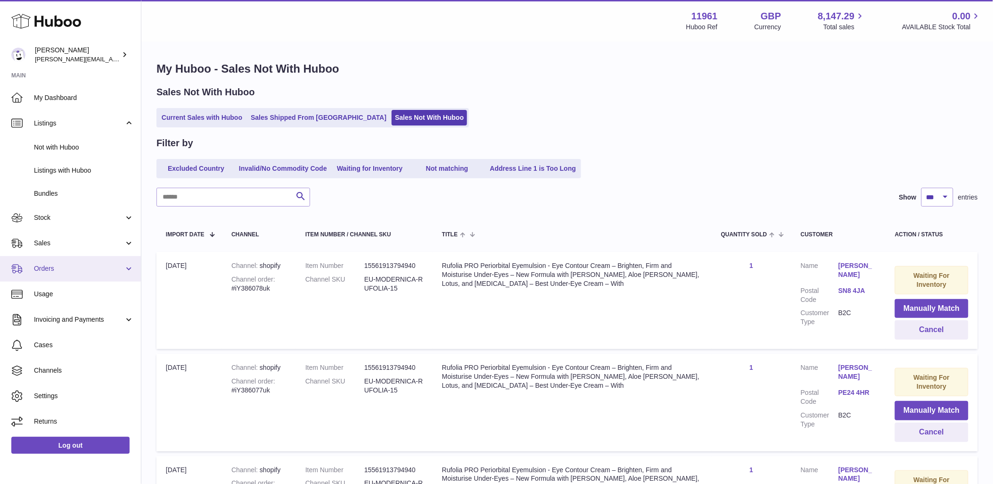
scroll to position [0, 0]
click at [124, 272] on link "Orders" at bounding box center [70, 268] width 141 height 25
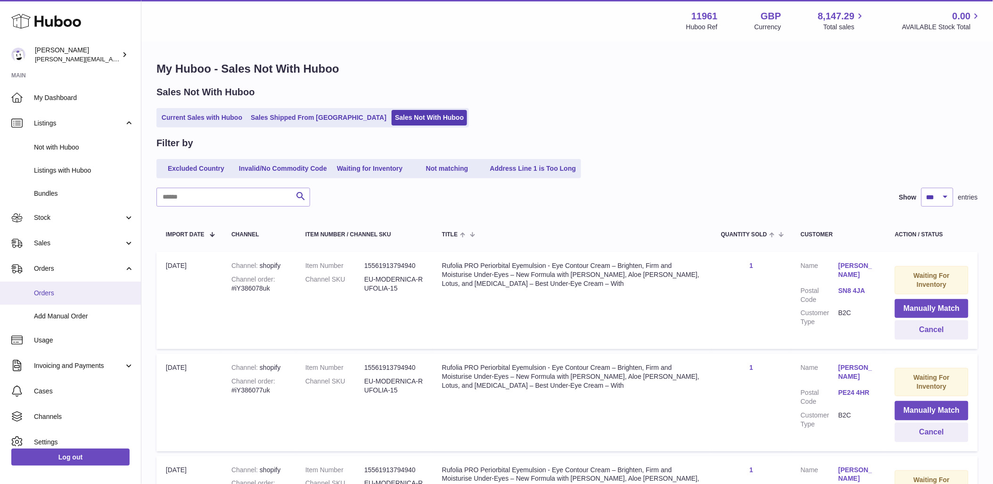
click at [57, 286] on link "Orders" at bounding box center [70, 292] width 141 height 23
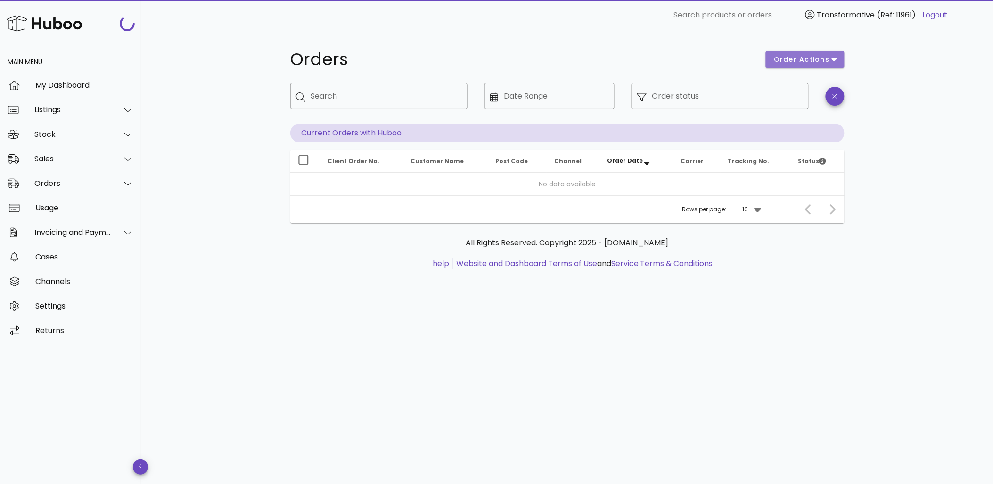
click at [809, 64] on span "order actions" at bounding box center [802, 60] width 57 height 10
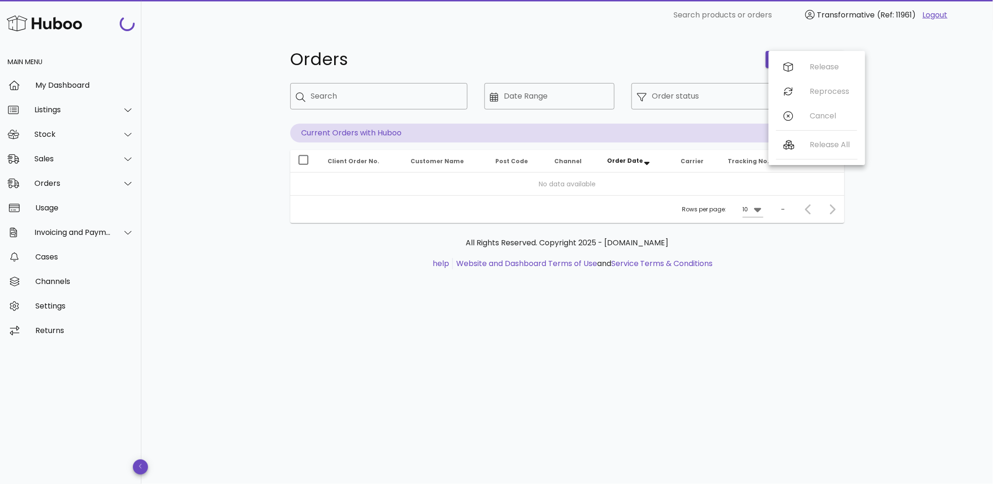
click at [548, 49] on div "Orders" at bounding box center [523, 59] width 476 height 28
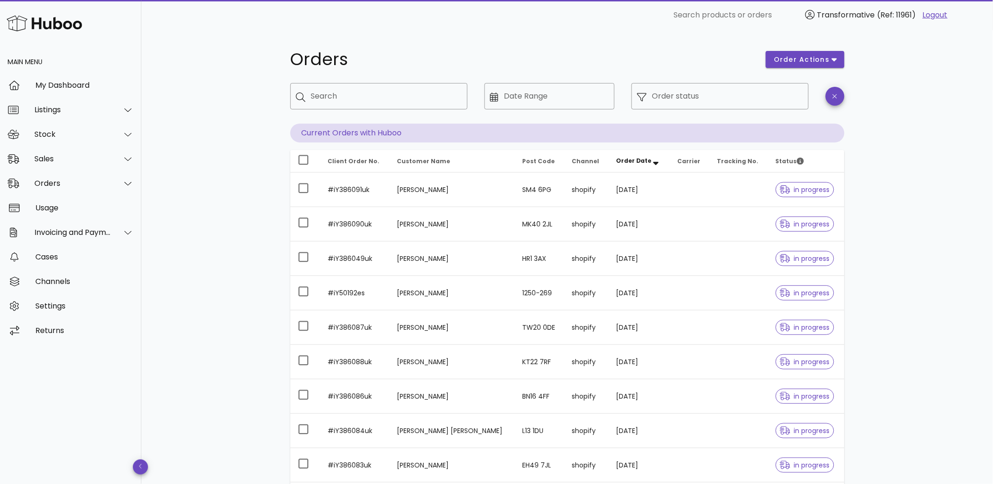
click at [478, 97] on div "​ Search ​ Date Range ​ Order status" at bounding box center [568, 103] width 566 height 52
click at [527, 92] on div "Date Range" at bounding box center [556, 96] width 105 height 26
click at [495, 98] on icon at bounding box center [494, 96] width 8 height 9
click at [547, 94] on input "Date Range" at bounding box center [556, 96] width 105 height 15
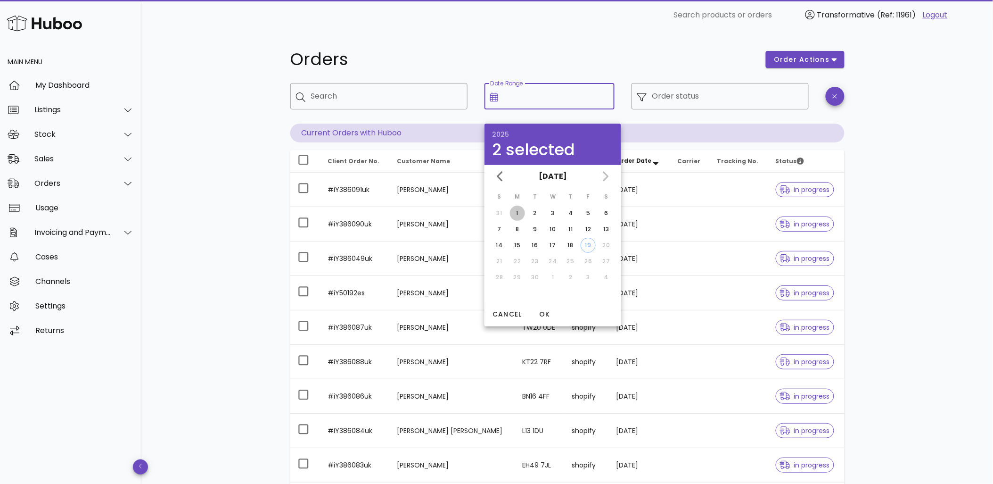
click at [516, 209] on div "1" at bounding box center [517, 213] width 15 height 8
click at [586, 241] on div "19" at bounding box center [588, 245] width 14 height 8
type input "**********"
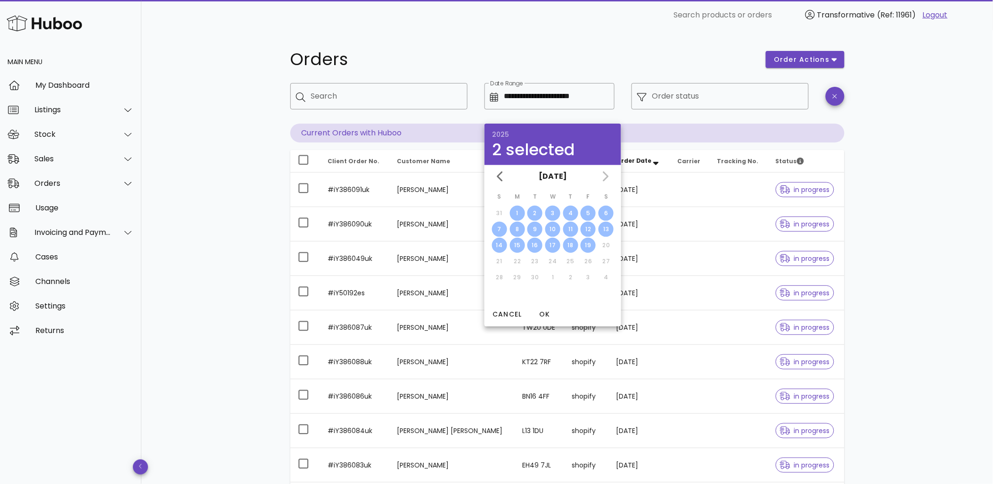
click at [709, 67] on h1 "Orders" at bounding box center [522, 59] width 465 height 17
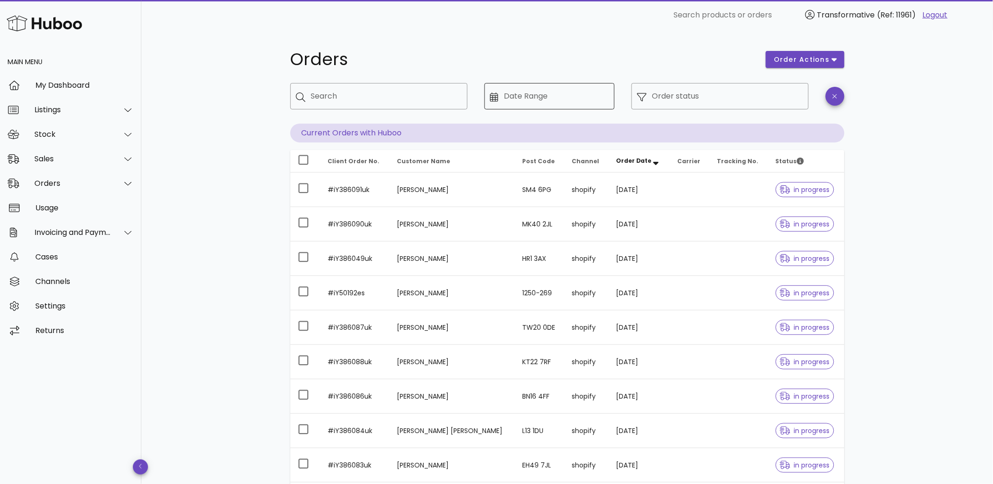
click at [519, 100] on input "Date Range" at bounding box center [556, 96] width 105 height 15
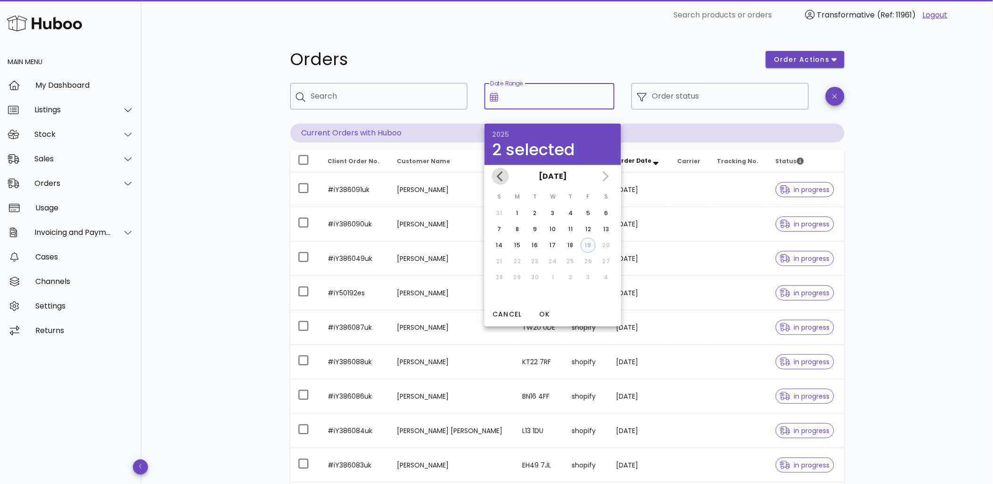
click at [503, 175] on icon "Previous month" at bounding box center [500, 176] width 11 height 11
click at [587, 210] on div "1" at bounding box center [588, 213] width 15 height 8
click at [607, 178] on icon "Next month" at bounding box center [605, 176] width 11 height 11
click at [588, 241] on div "19" at bounding box center [588, 245] width 14 height 8
type input "**********"
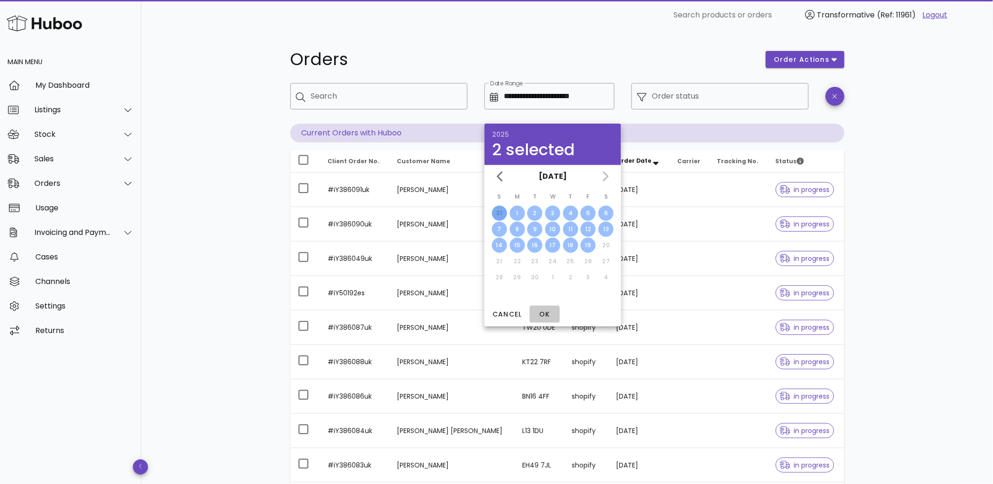
click at [543, 314] on span "OK" at bounding box center [545, 314] width 23 height 10
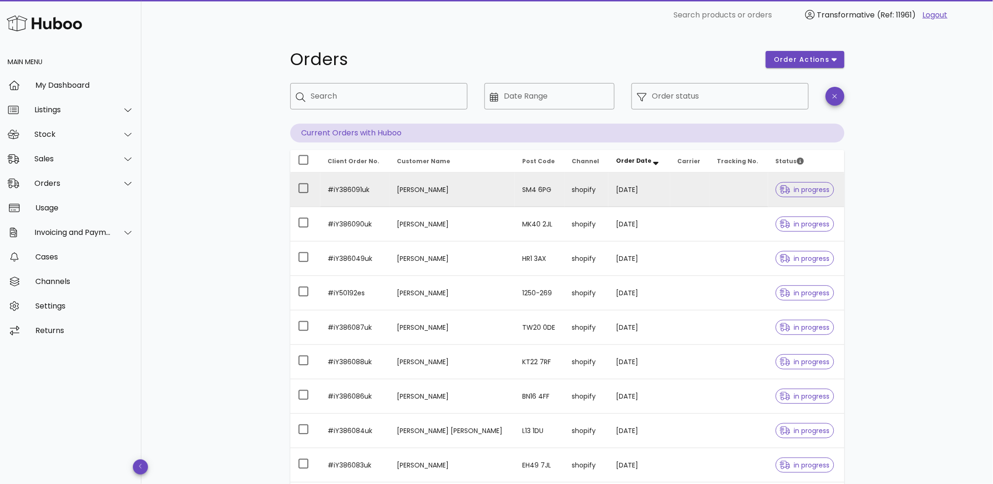
type input "**********"
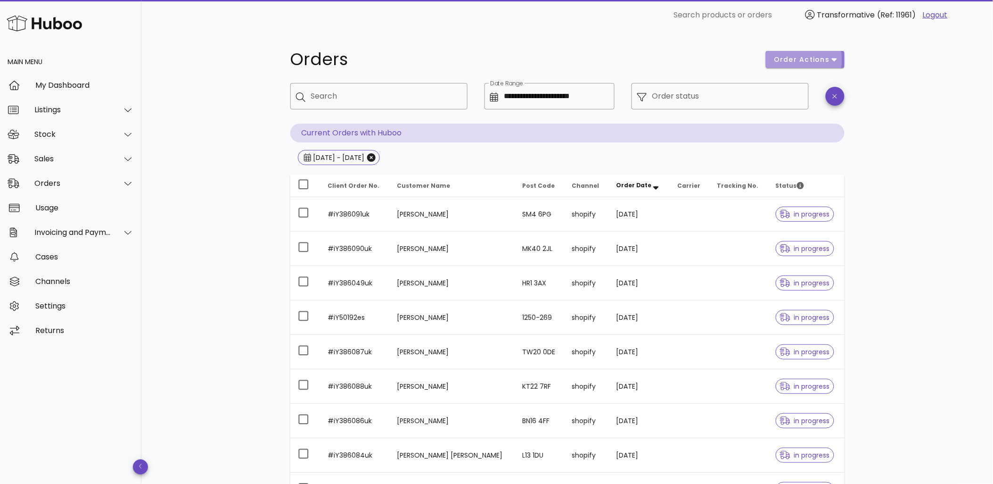
click at [811, 65] on button "order actions" at bounding box center [805, 59] width 78 height 17
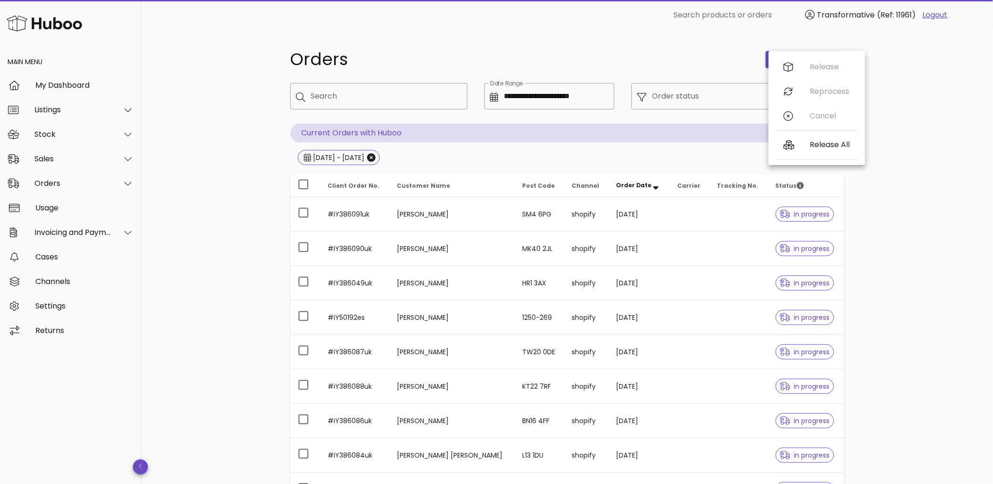
click at [598, 31] on div "**********" at bounding box center [568, 337] width 600 height 615
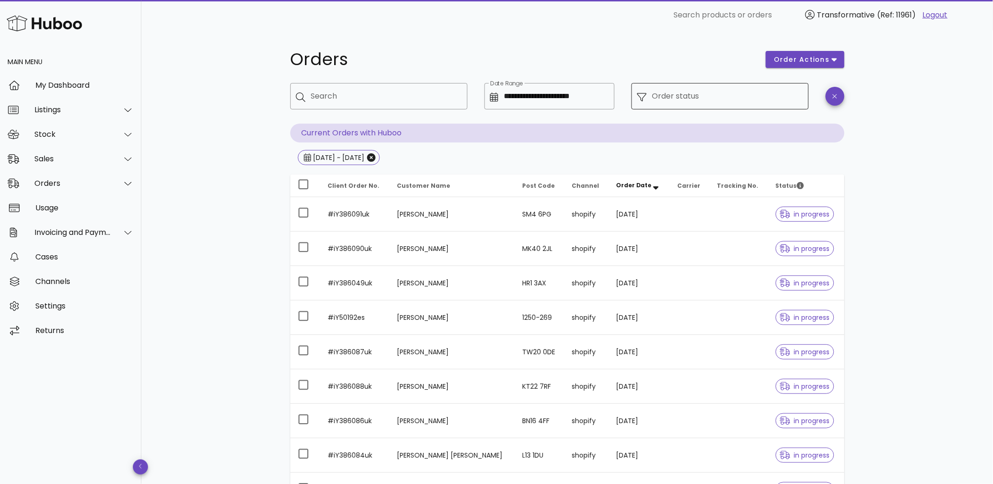
click at [675, 101] on input "Order status" at bounding box center [727, 96] width 151 height 15
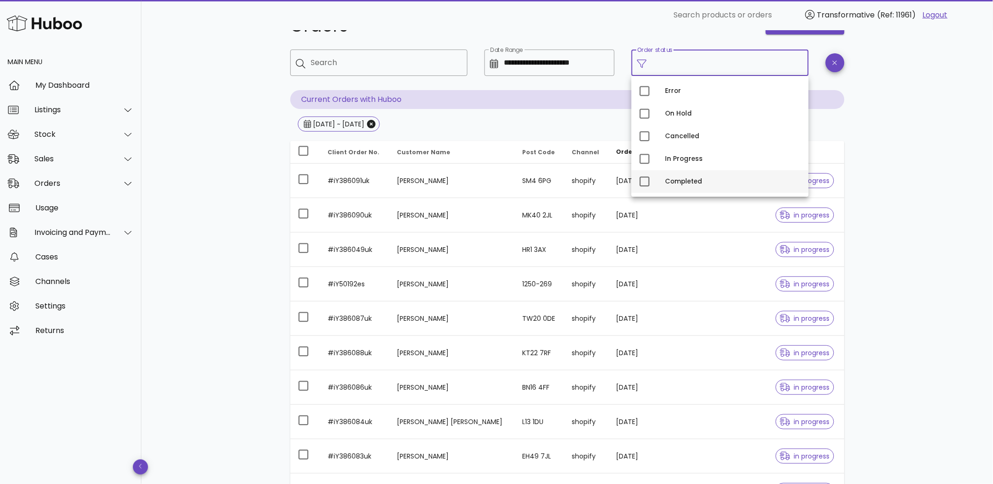
scroll to position [52, 0]
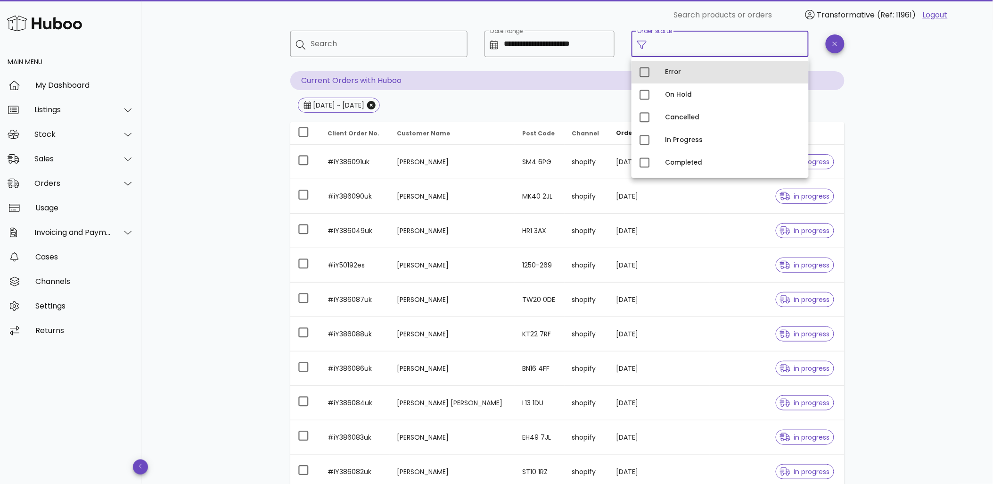
click at [686, 75] on div "Error" at bounding box center [734, 72] width 136 height 8
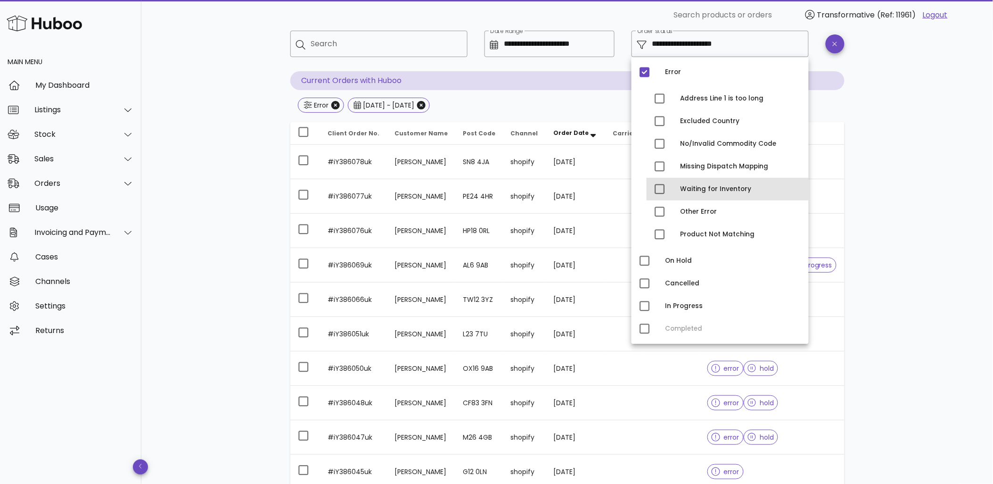
click at [682, 191] on div "Waiting for Inventory" at bounding box center [741, 189] width 121 height 8
type input "**********"
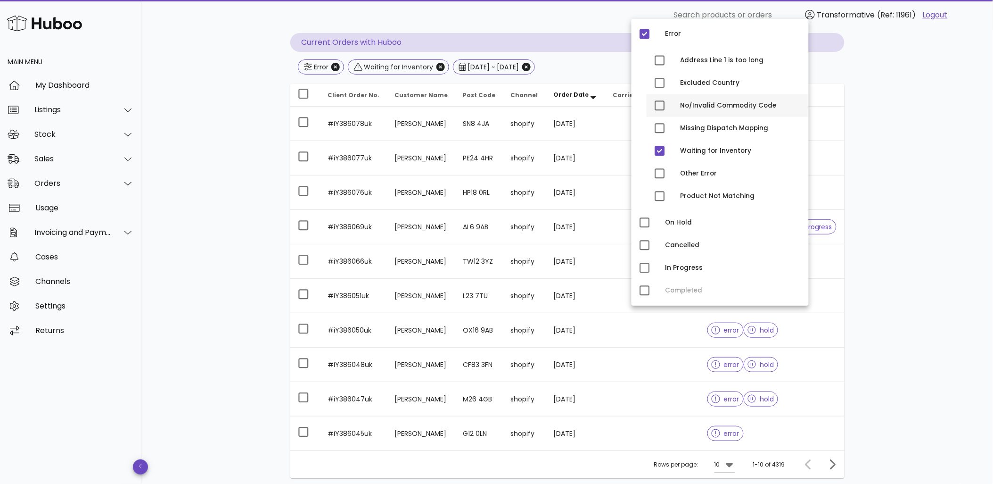
scroll to position [105, 0]
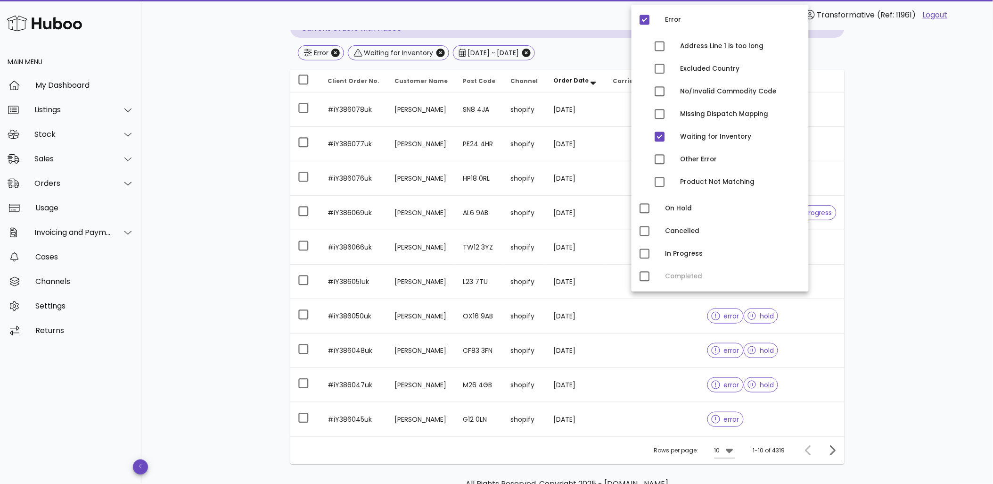
click at [516, 23] on div "​ Search products or orders Transformative (Ref: 11961) Logout" at bounding box center [564, 15] width 831 height 19
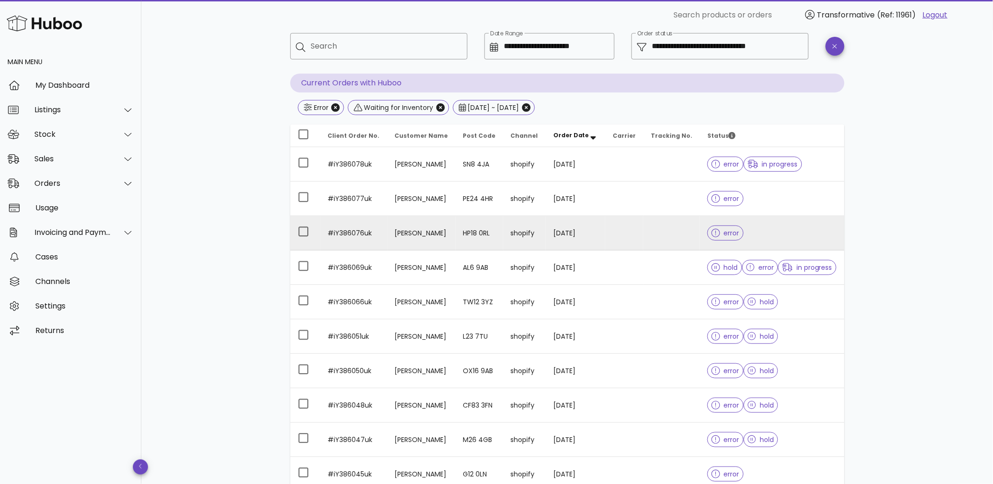
scroll to position [0, 0]
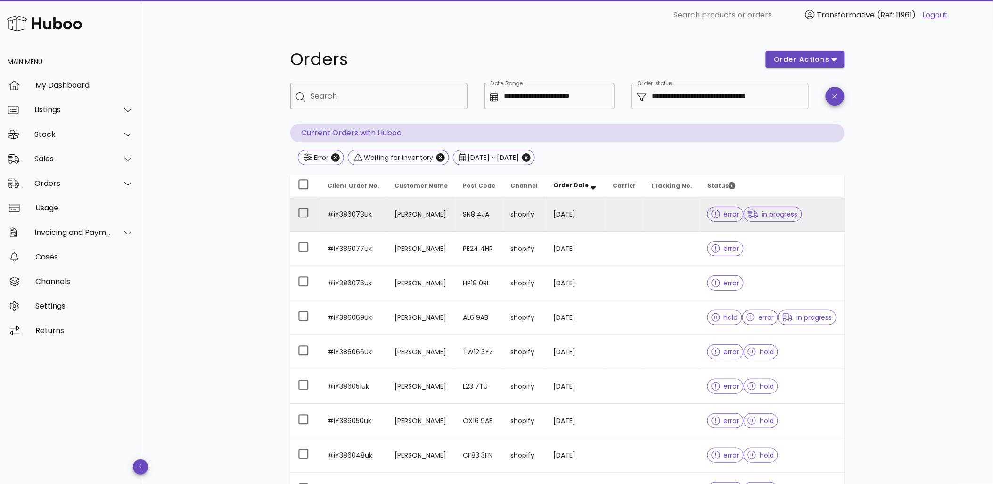
click at [719, 217] on span "error" at bounding box center [726, 214] width 28 height 7
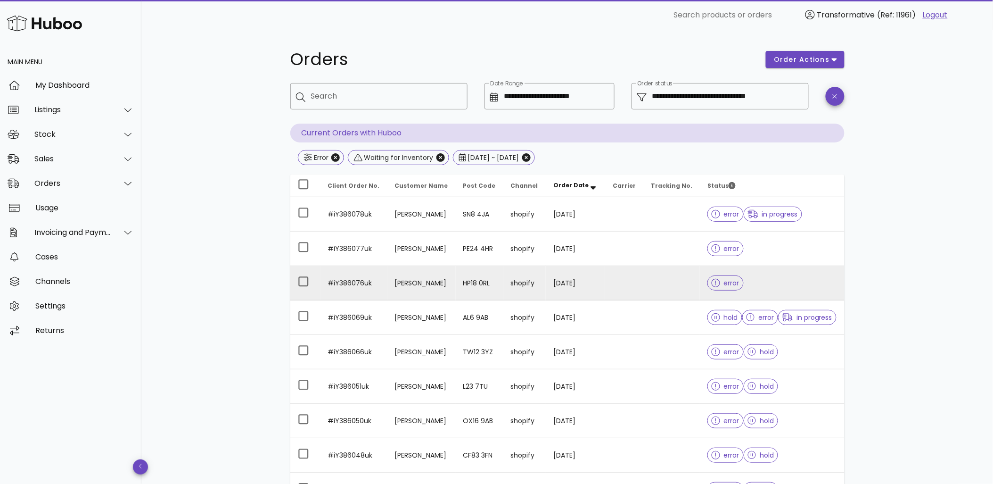
click at [718, 270] on div "error" at bounding box center [726, 283] width 36 height 34
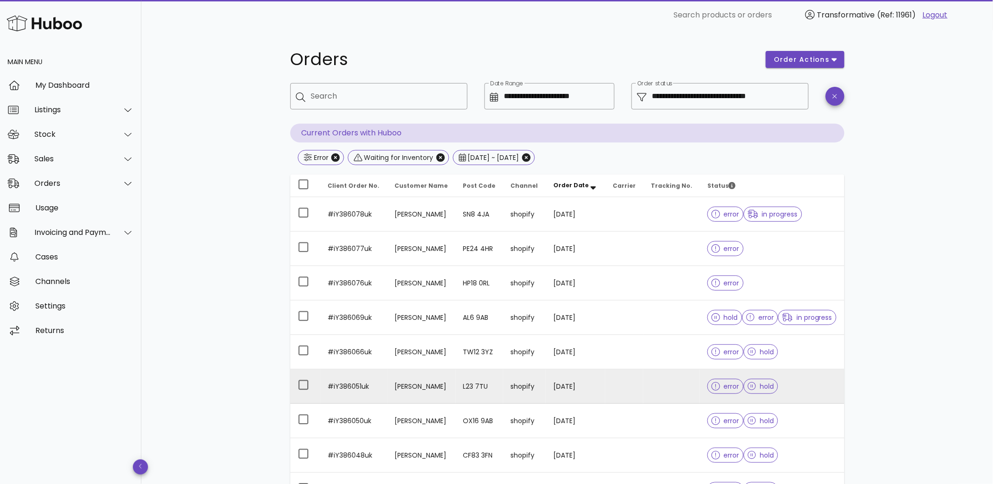
click at [720, 385] on span "error" at bounding box center [726, 386] width 28 height 7
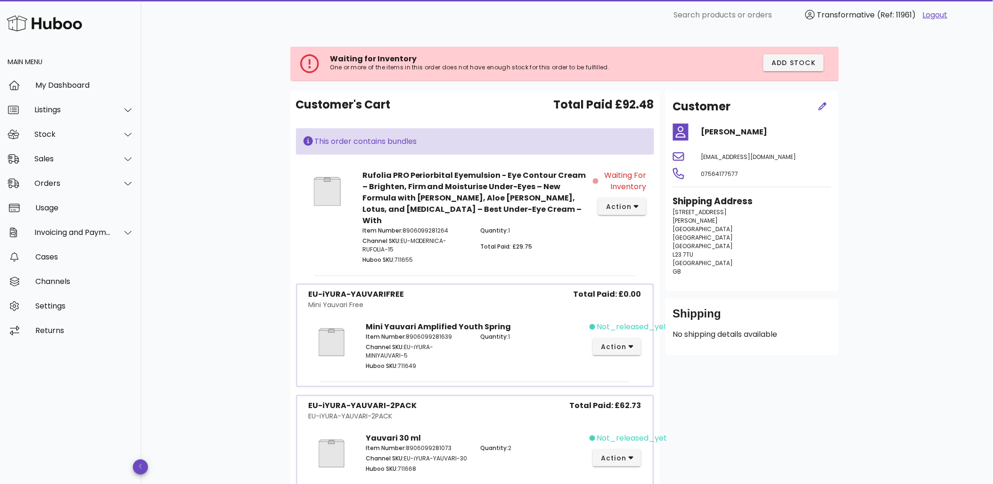
scroll to position [114, 0]
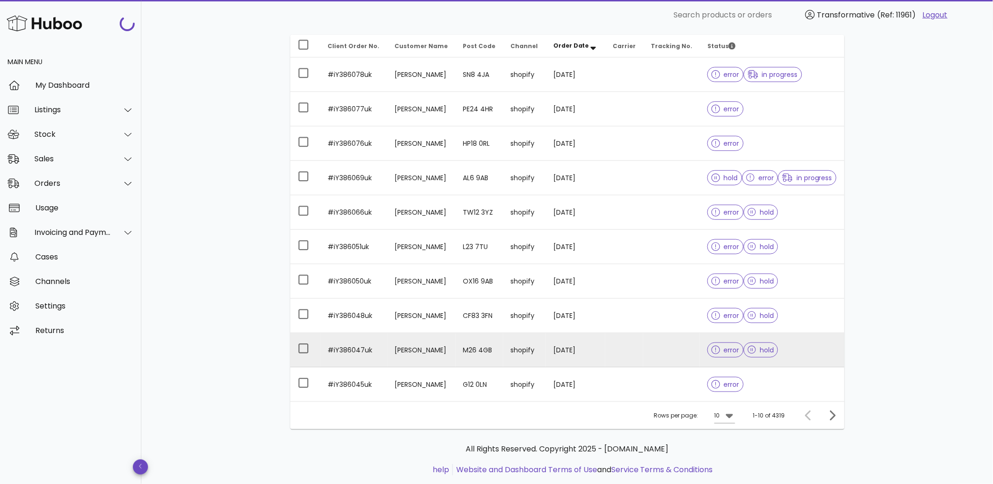
scroll to position [161, 0]
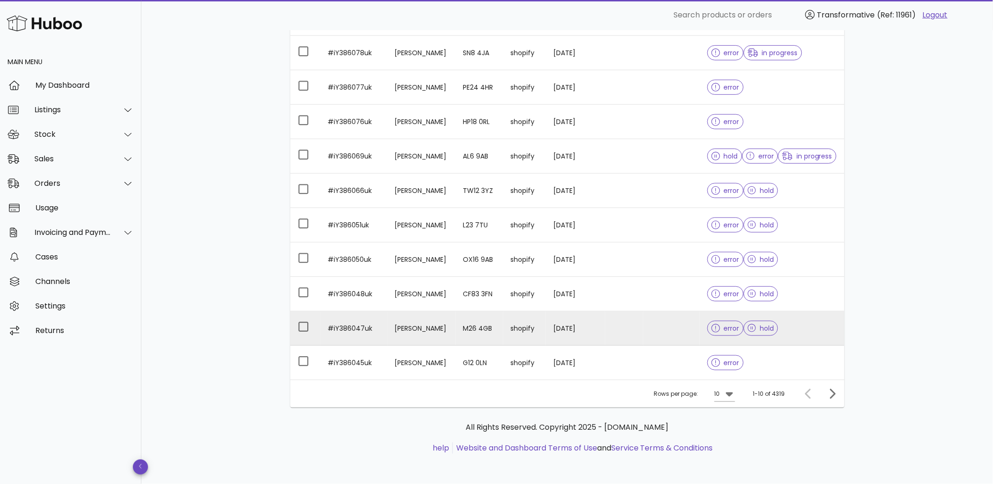
click at [752, 328] on icon at bounding box center [752, 328] width 8 height 8
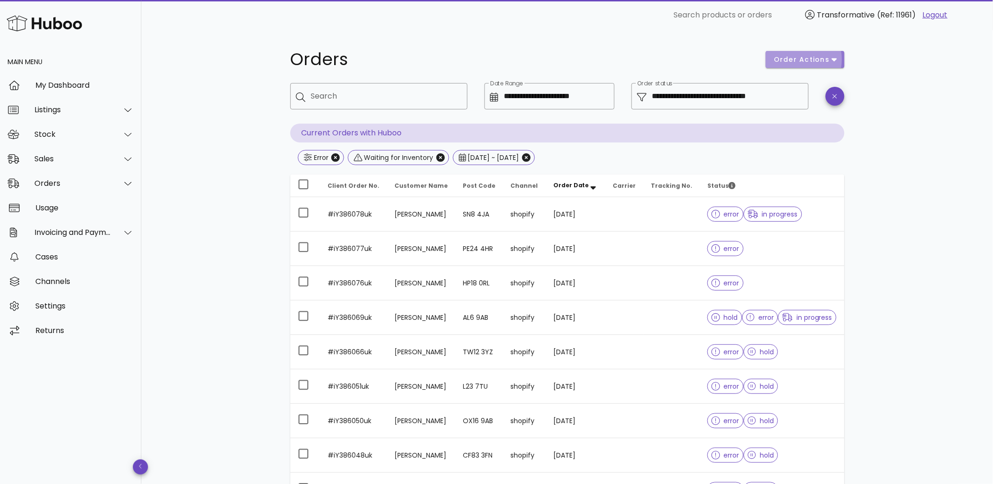
click at [828, 55] on span "order actions" at bounding box center [802, 60] width 57 height 10
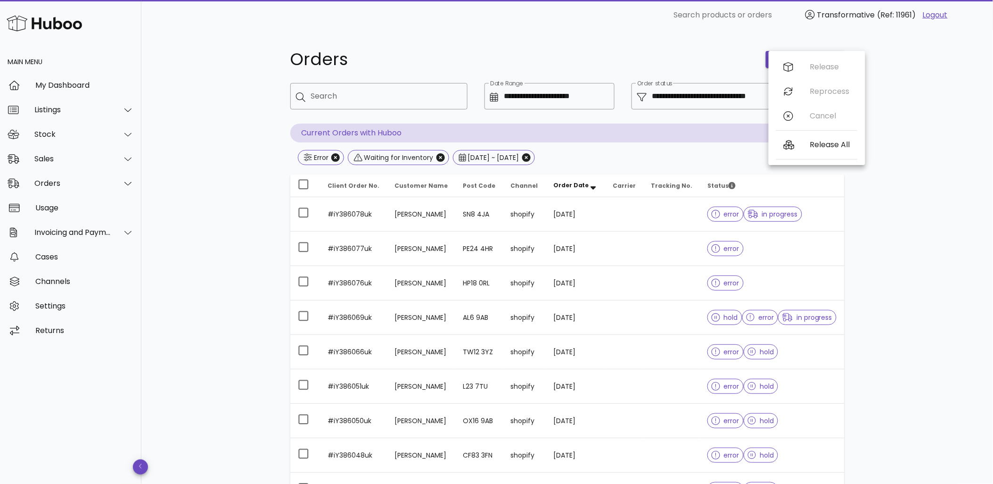
click at [889, 23] on div "Transformative (Ref: 11961)" at bounding box center [860, 15] width 117 height 19
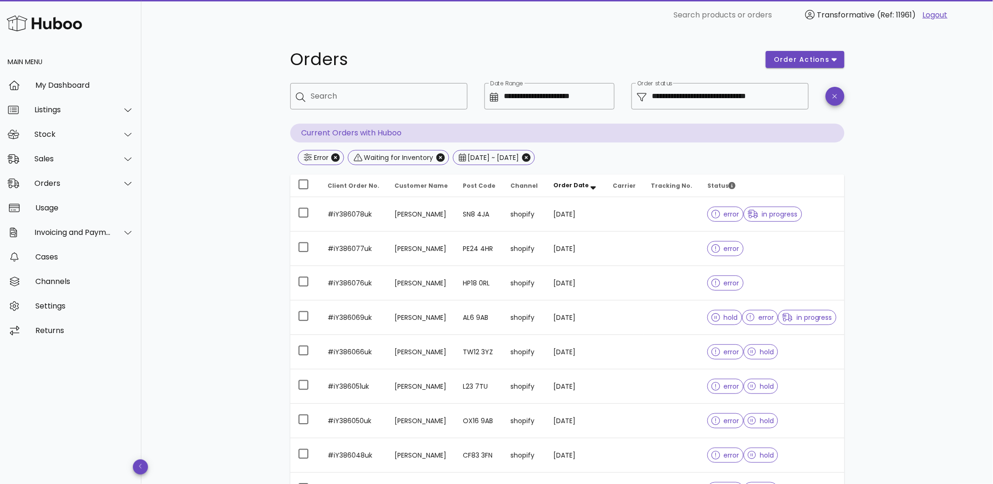
click at [357, 133] on p "Current Orders with Huboo" at bounding box center [567, 133] width 554 height 19
click at [758, 94] on input "**********" at bounding box center [727, 96] width 151 height 15
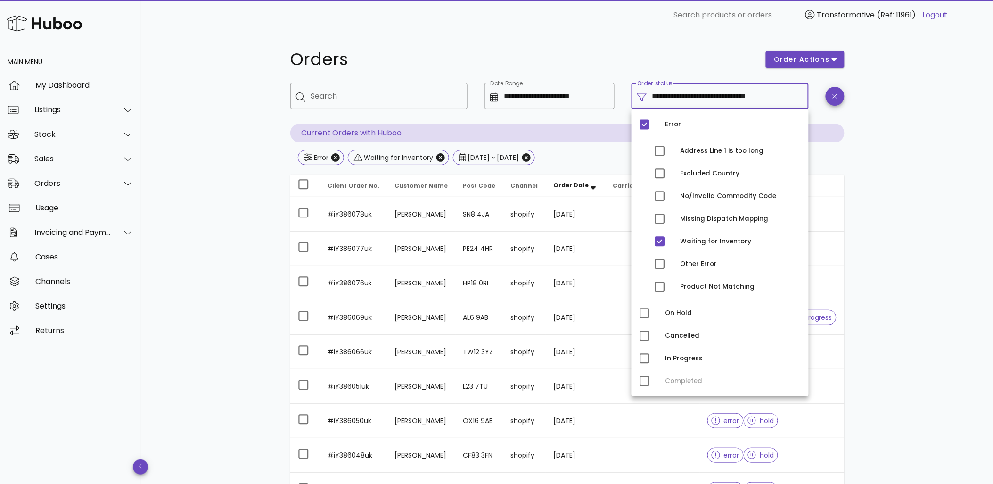
drag, startPoint x: 758, startPoint y: 94, endPoint x: 728, endPoint y: 100, distance: 29.9
click at [728, 100] on input "**********" at bounding box center [727, 96] width 151 height 15
